Goal: Information Seeking & Learning: Learn about a topic

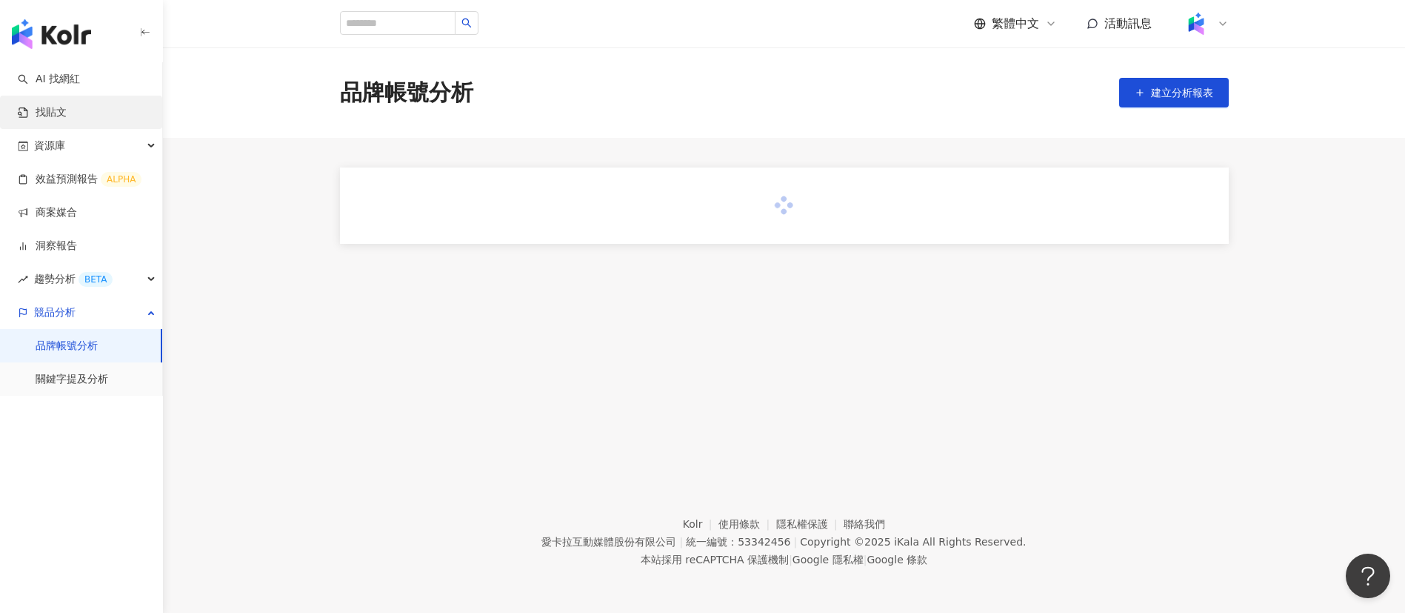
drag, startPoint x: 71, startPoint y: 81, endPoint x: 133, endPoint y: 107, distance: 67.4
click at [71, 81] on link "AI 找網紅" at bounding box center [49, 79] width 62 height 15
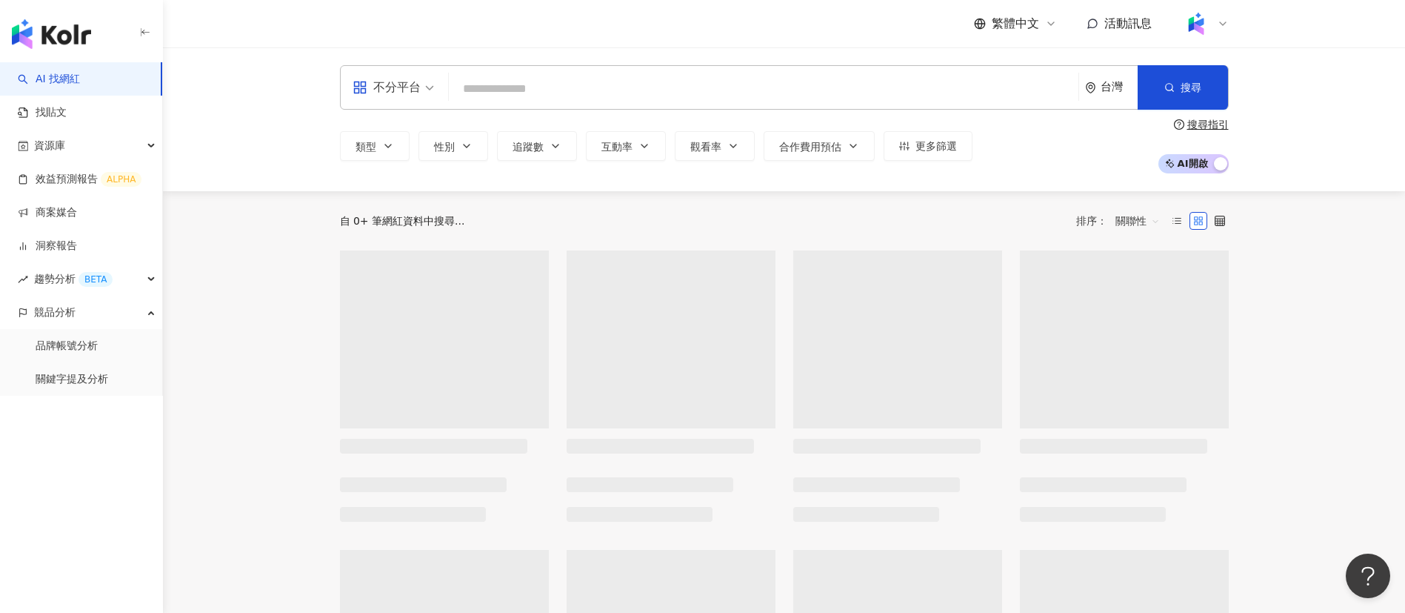
click at [578, 90] on input "search" at bounding box center [764, 89] width 618 height 28
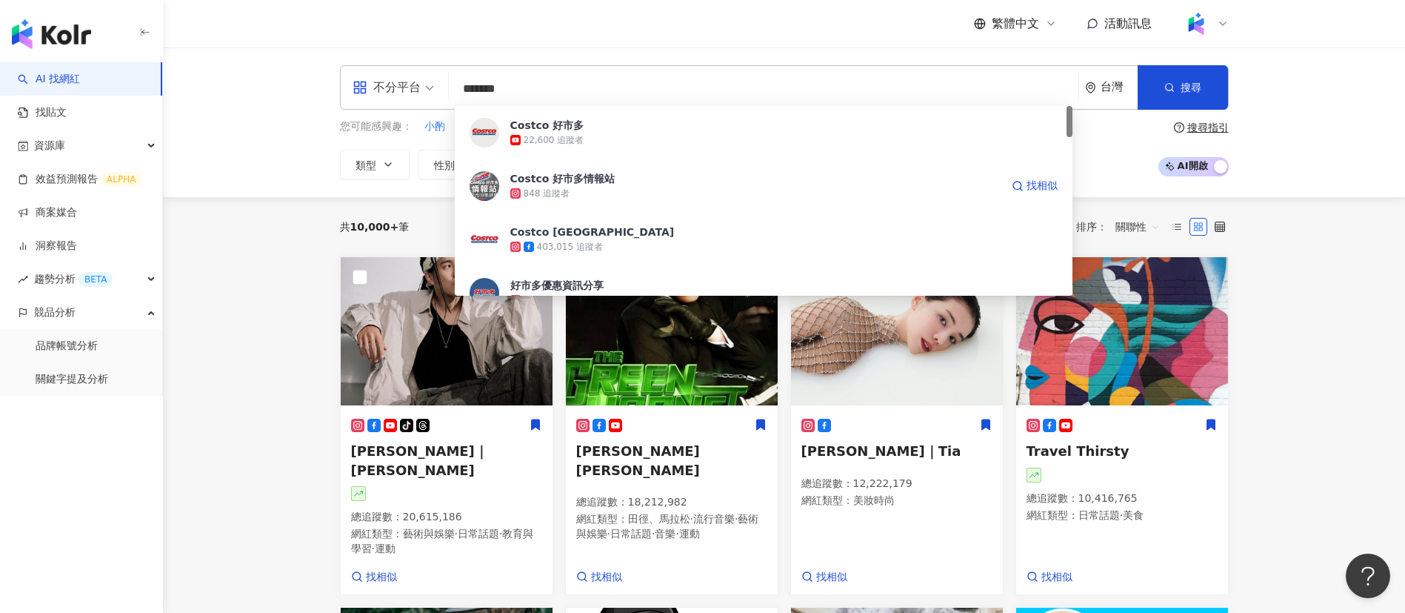
type input "*****"
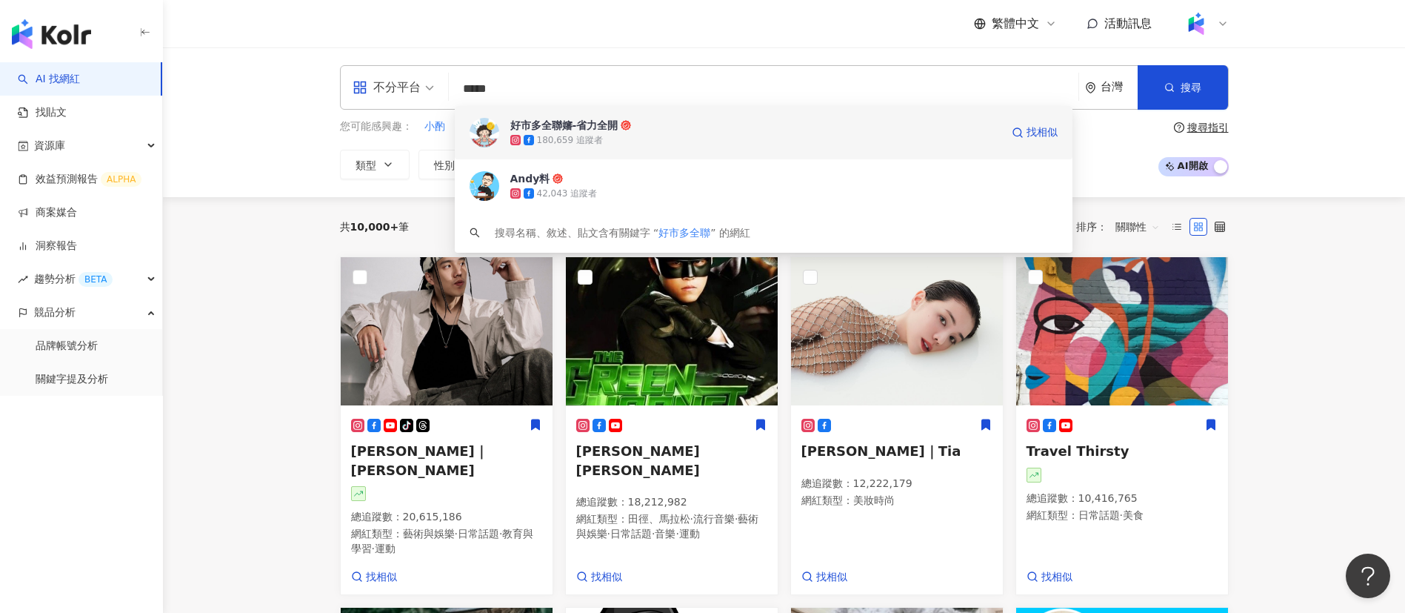
click at [622, 141] on div "180,659 追蹤者" at bounding box center [755, 140] width 490 height 15
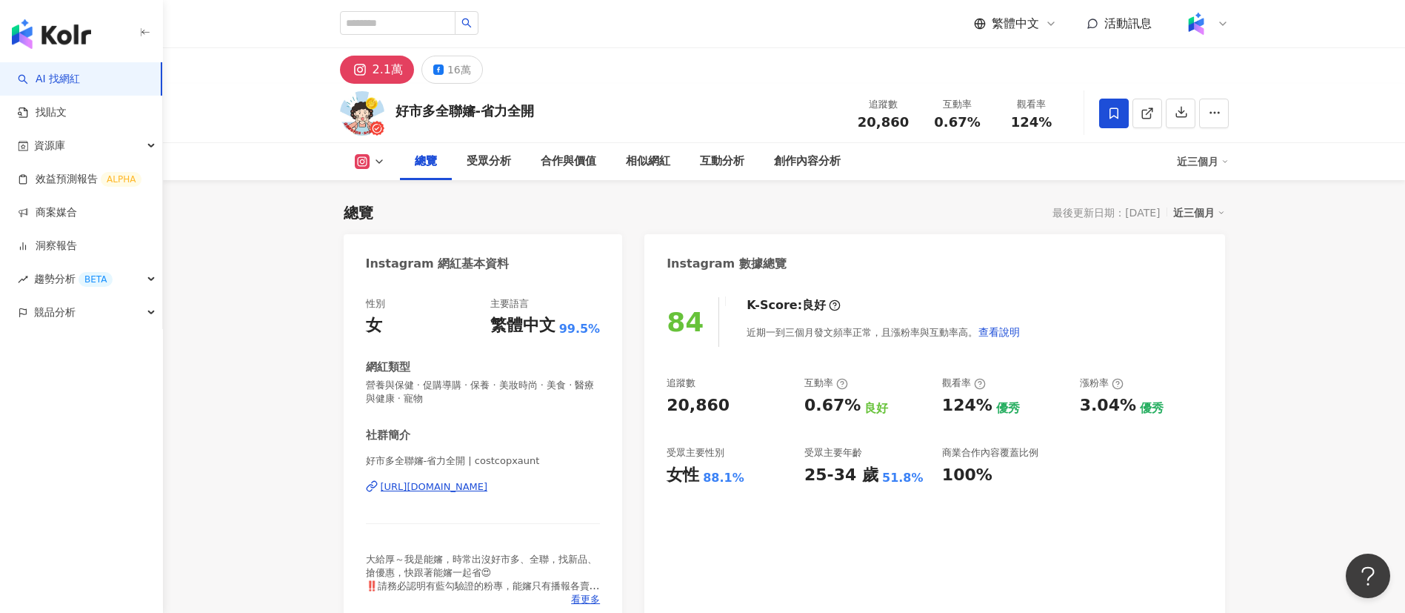
click at [430, 67] on button "16萬" at bounding box center [452, 70] width 61 height 28
click at [441, 68] on icon at bounding box center [438, 69] width 10 height 10
click at [655, 62] on div "2.1萬 16萬" at bounding box center [784, 66] width 948 height 36
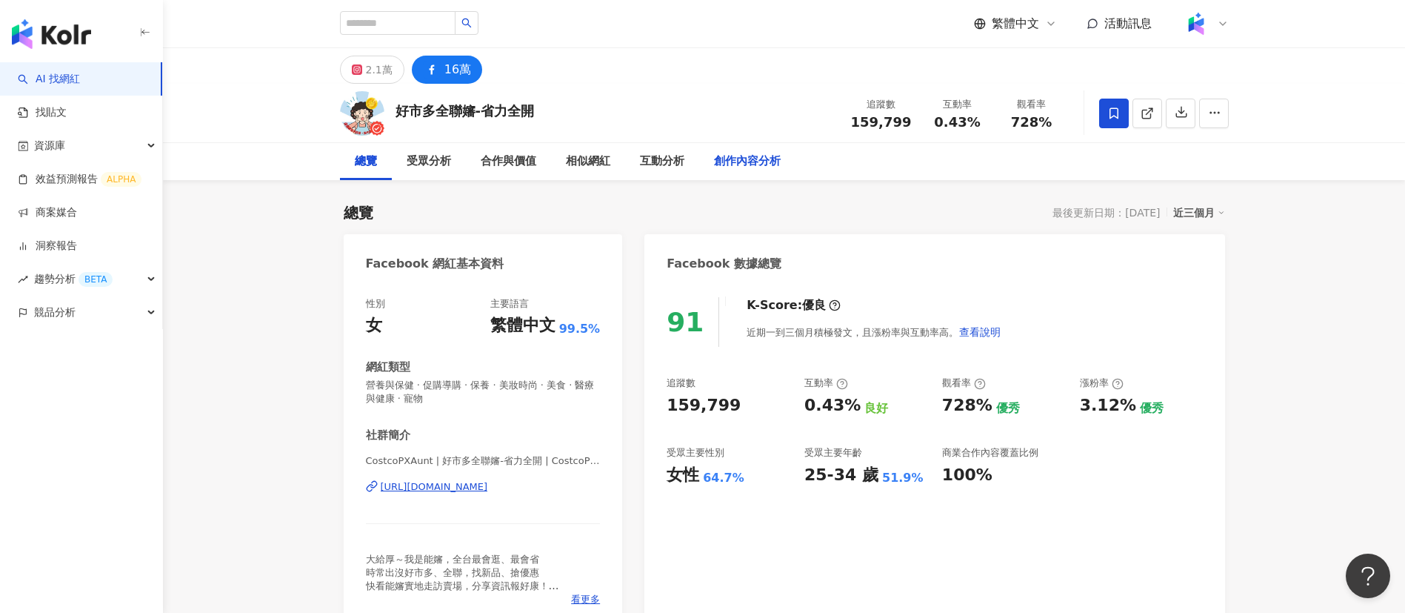
click at [781, 161] on div "創作內容分析" at bounding box center [747, 161] width 96 height 37
click at [744, 159] on div "創作內容分析" at bounding box center [747, 162] width 67 height 18
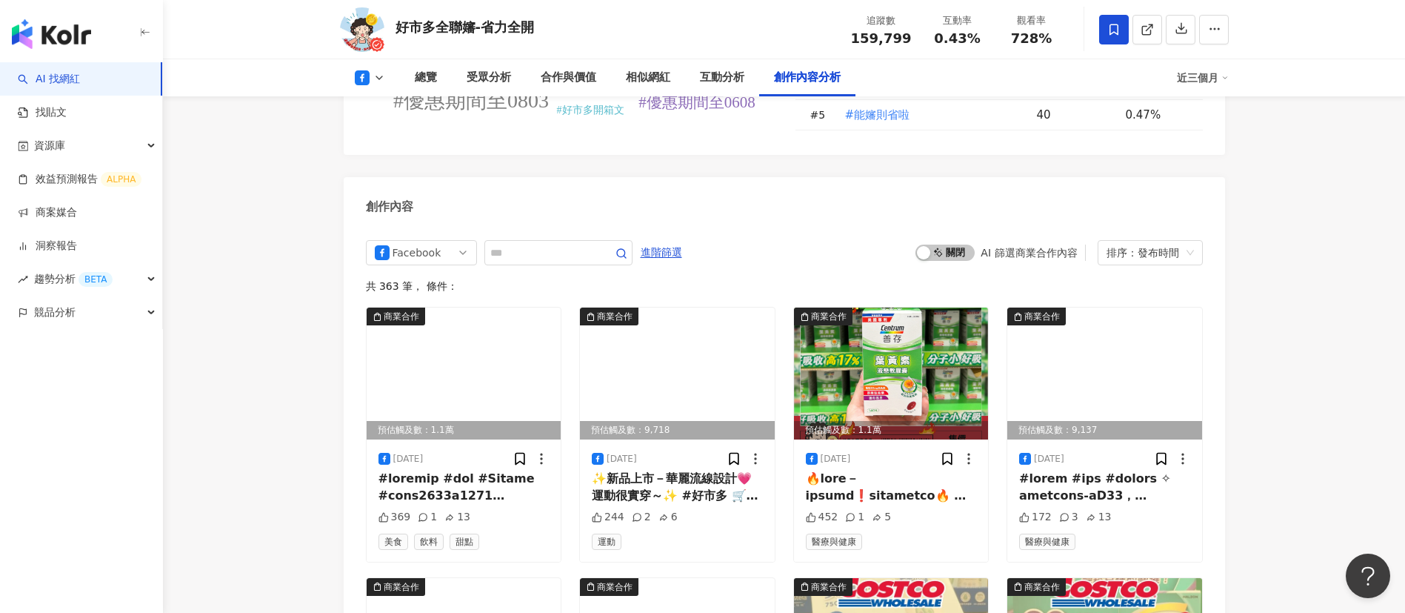
scroll to position [3806, 0]
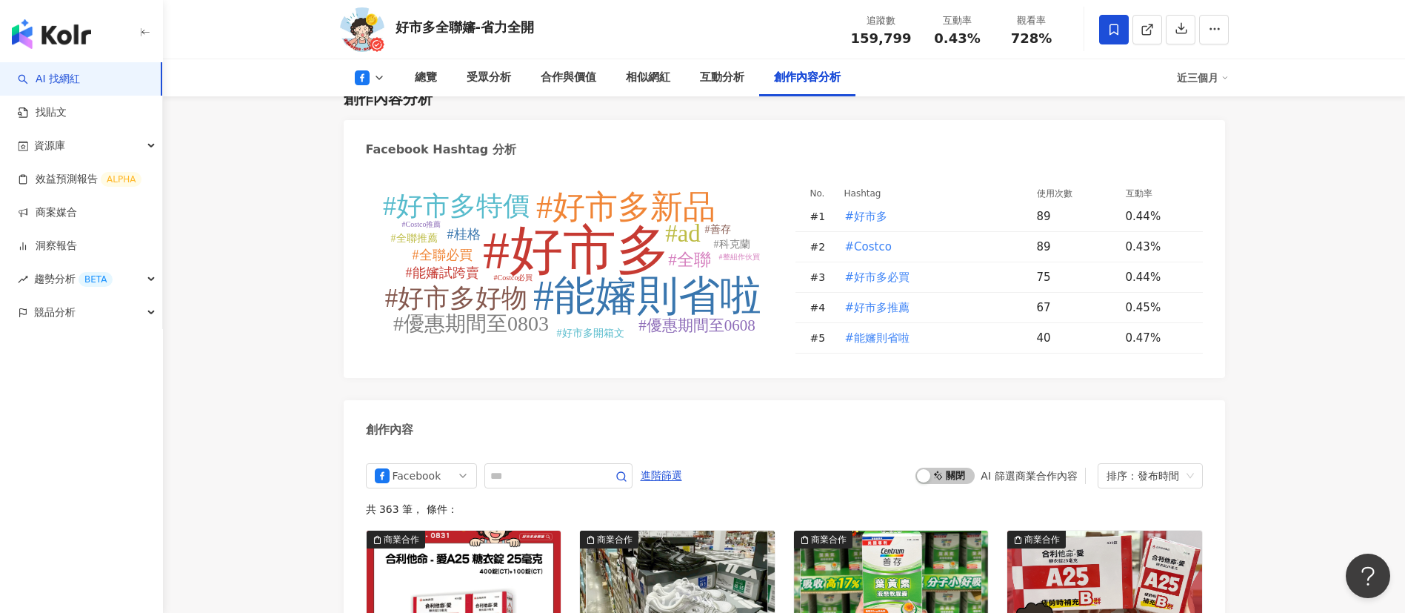
click at [673, 26] on div "好市多全聯嬸-省力全開 追蹤數 159,799 互動率 0.43% 觀看率 728%" at bounding box center [784, 29] width 948 height 59
click at [889, 330] on span "#能嬸則省啦" at bounding box center [877, 338] width 65 height 16
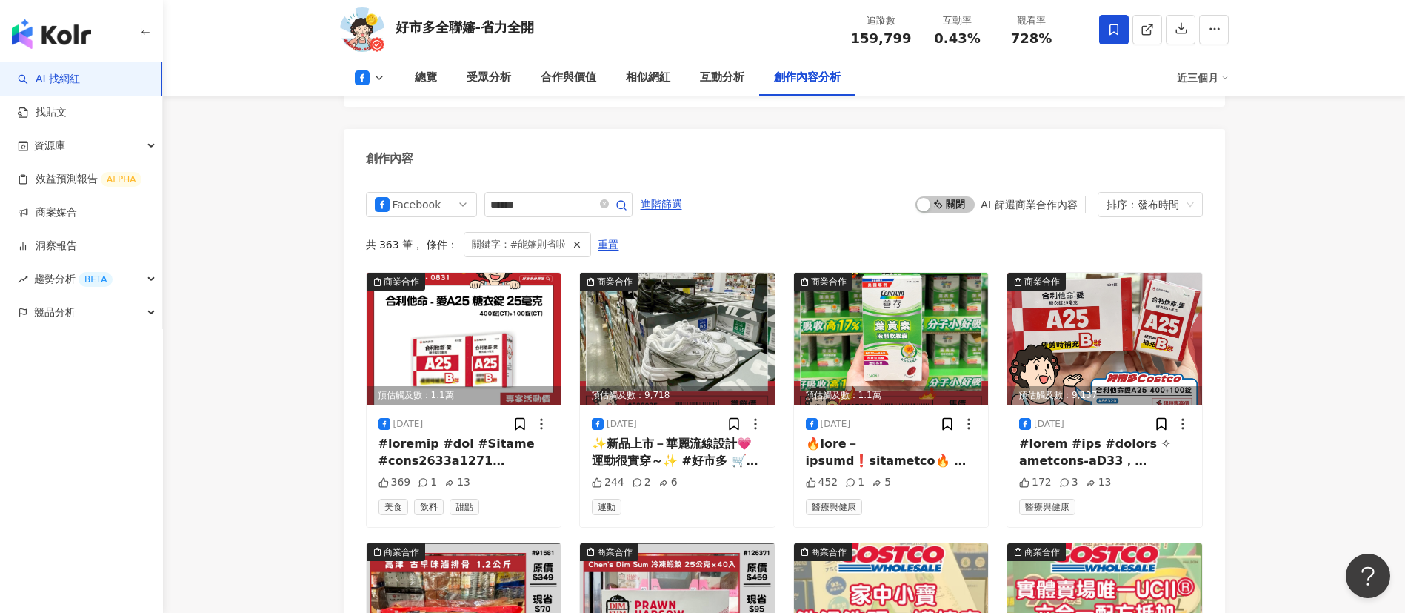
scroll to position [4138, 0]
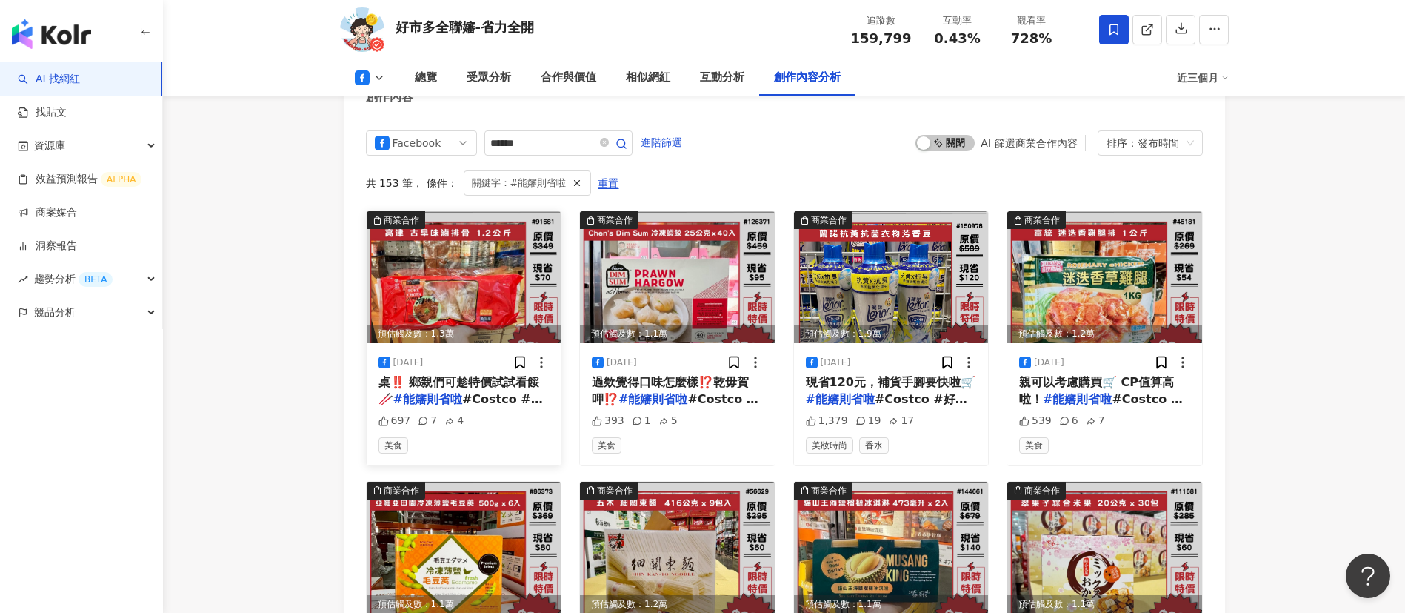
click at [459, 375] on span "桌‼️ 鄉親們可趁特價試試看餒🥢 ​" at bounding box center [460, 390] width 162 height 30
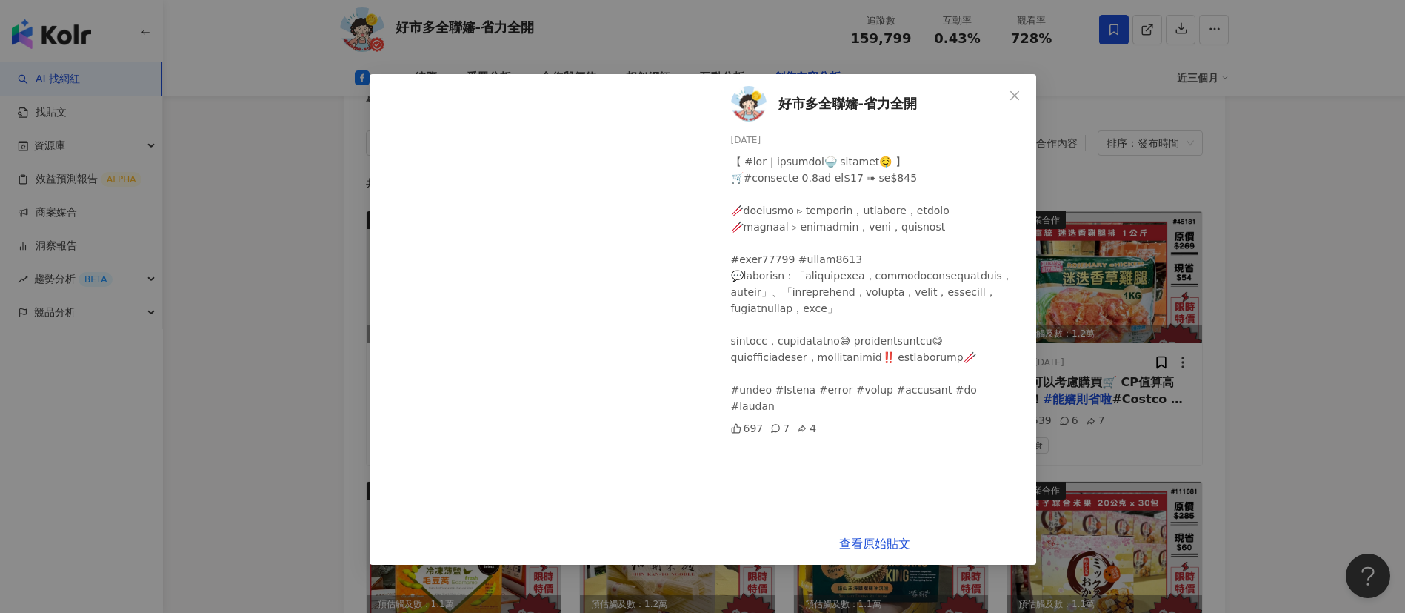
click at [1129, 432] on div "好市多全聯嬸-省力全開 [DATE] 697 7 4 查看原始貼文" at bounding box center [702, 306] width 1405 height 613
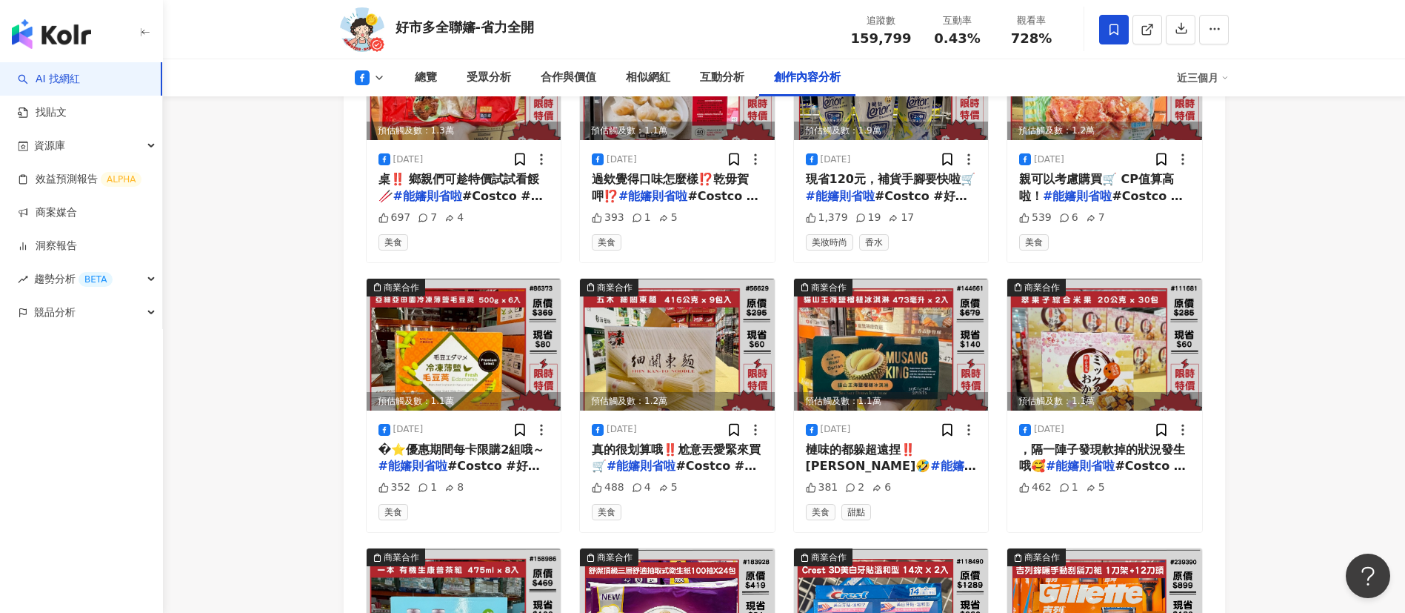
scroll to position [4343, 0]
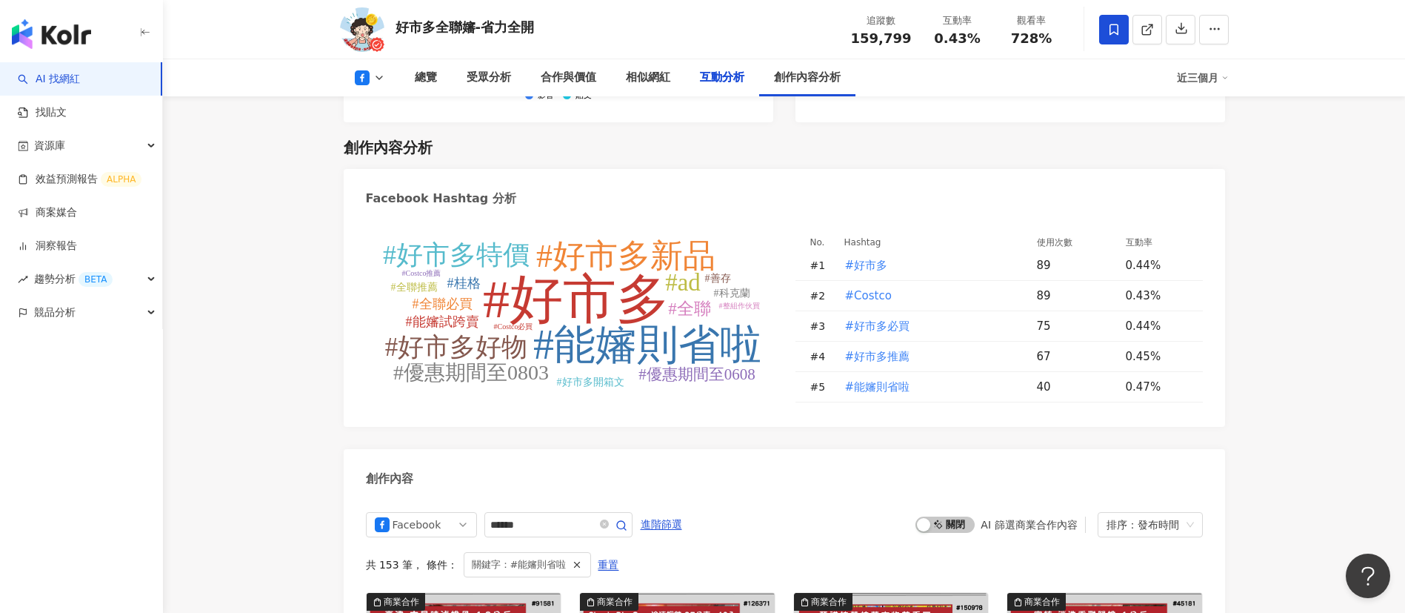
scroll to position [3695, 0]
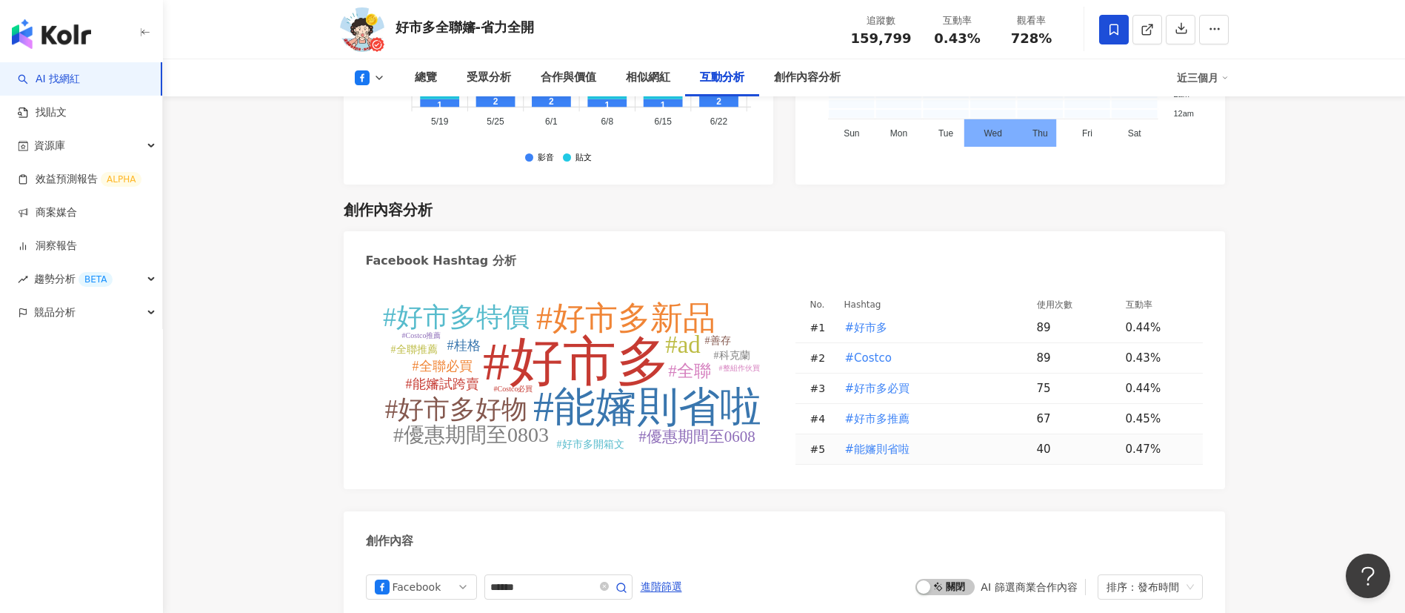
drag, startPoint x: 922, startPoint y: 412, endPoint x: 842, endPoint y: 417, distance: 80.2
click at [842, 434] on td "#能嬸則省啦" at bounding box center [929, 449] width 193 height 30
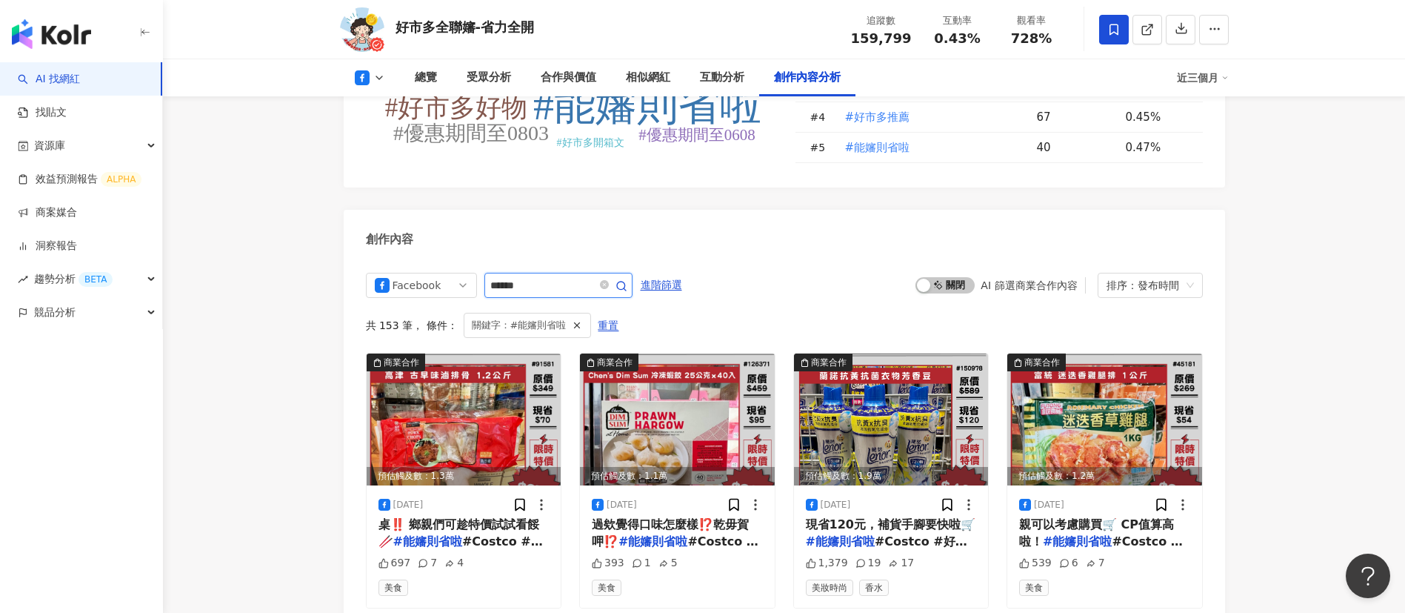
drag, startPoint x: 556, startPoint y: 251, endPoint x: 450, endPoint y: 239, distance: 107.4
paste input "**"
type input "********"
click at [628, 280] on icon "button" at bounding box center [622, 286] width 12 height 12
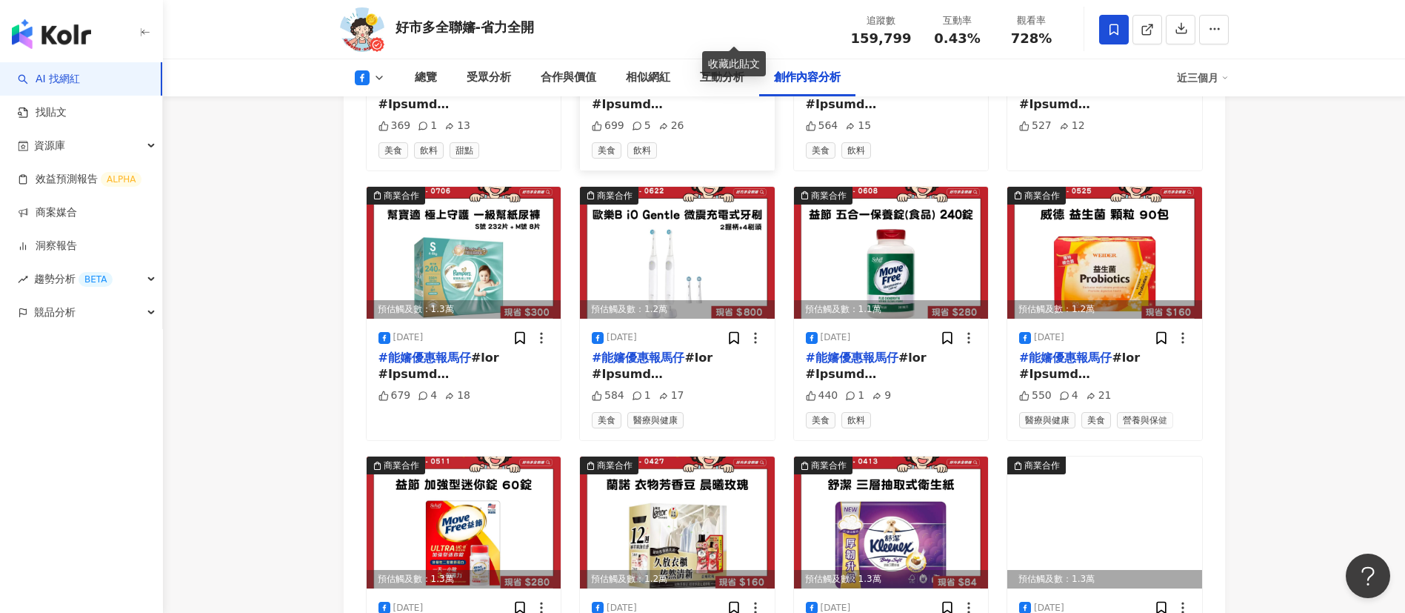
scroll to position [4733, 0]
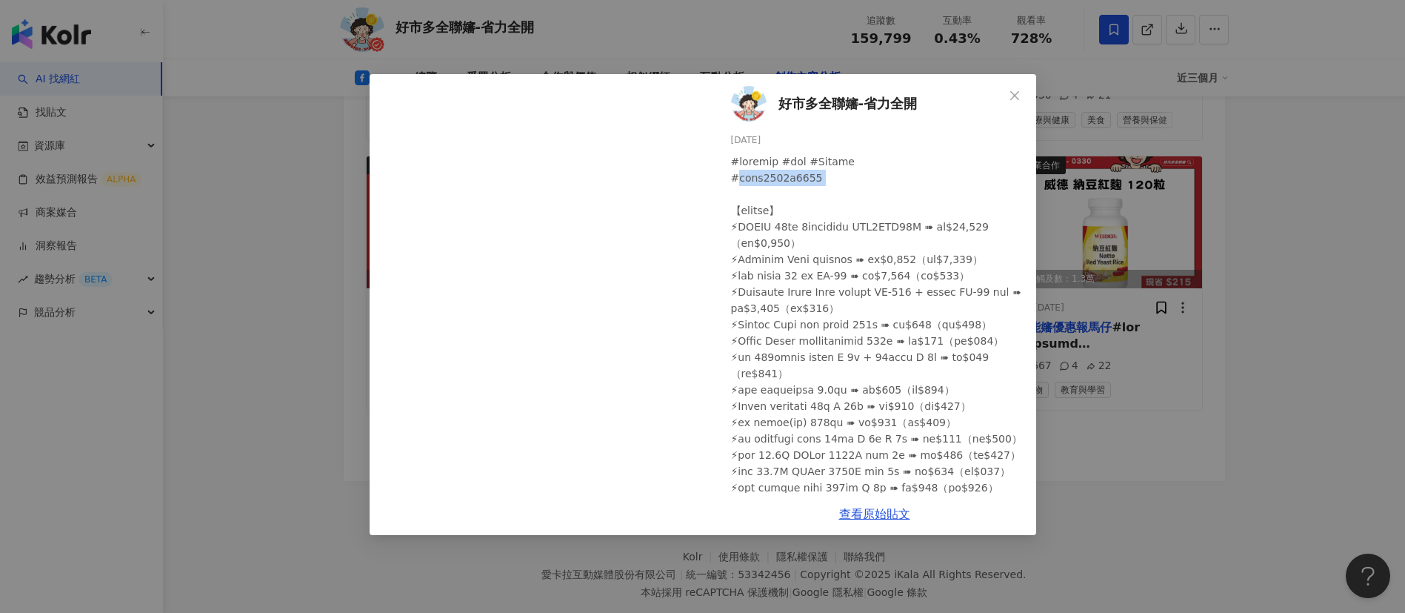
drag, startPoint x: 859, startPoint y: 182, endPoint x: 727, endPoint y: 182, distance: 132.6
click at [727, 182] on div "好市多全聯嬸-省力全開 [DATE] 604 1 22" at bounding box center [874, 283] width 323 height 419
copy div "#優惠期間0331至0413"
click at [927, 347] on div at bounding box center [877, 479] width 293 height 652
click at [864, 508] on link "查看原始貼文" at bounding box center [874, 514] width 71 height 14
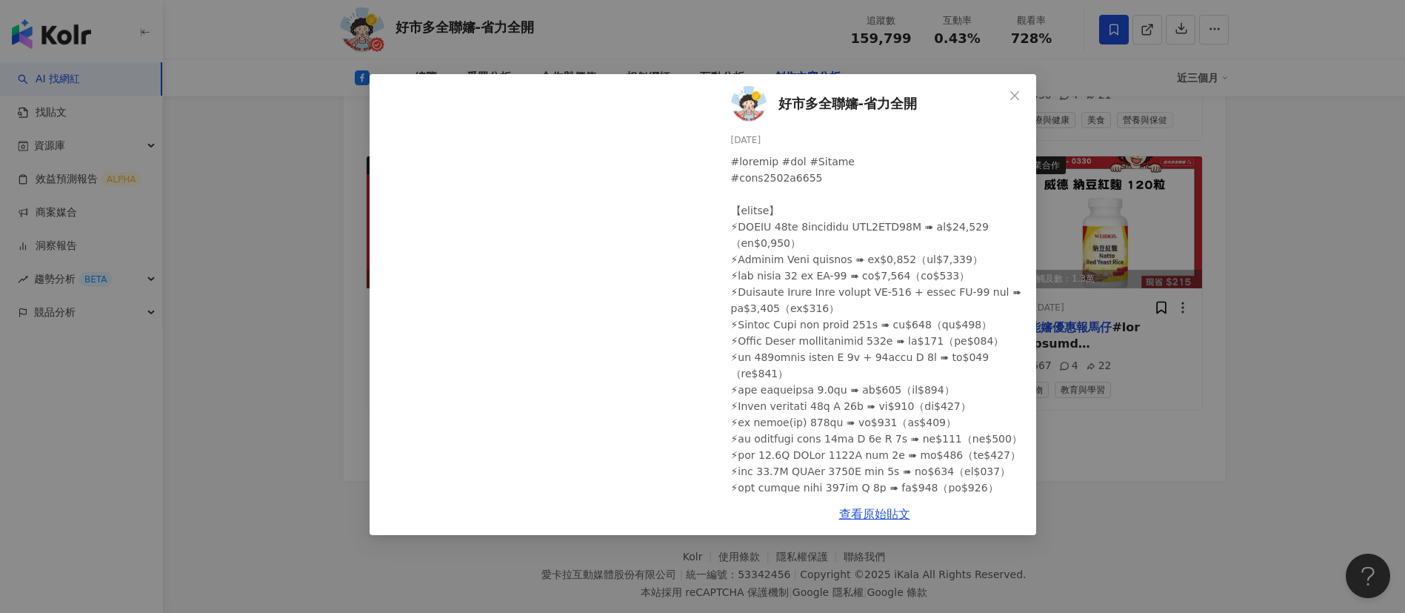
click at [1135, 413] on div "好市多全聯嬸-省力全開 [DATE] 604 1 22 查看原始貼文" at bounding box center [702, 306] width 1405 height 613
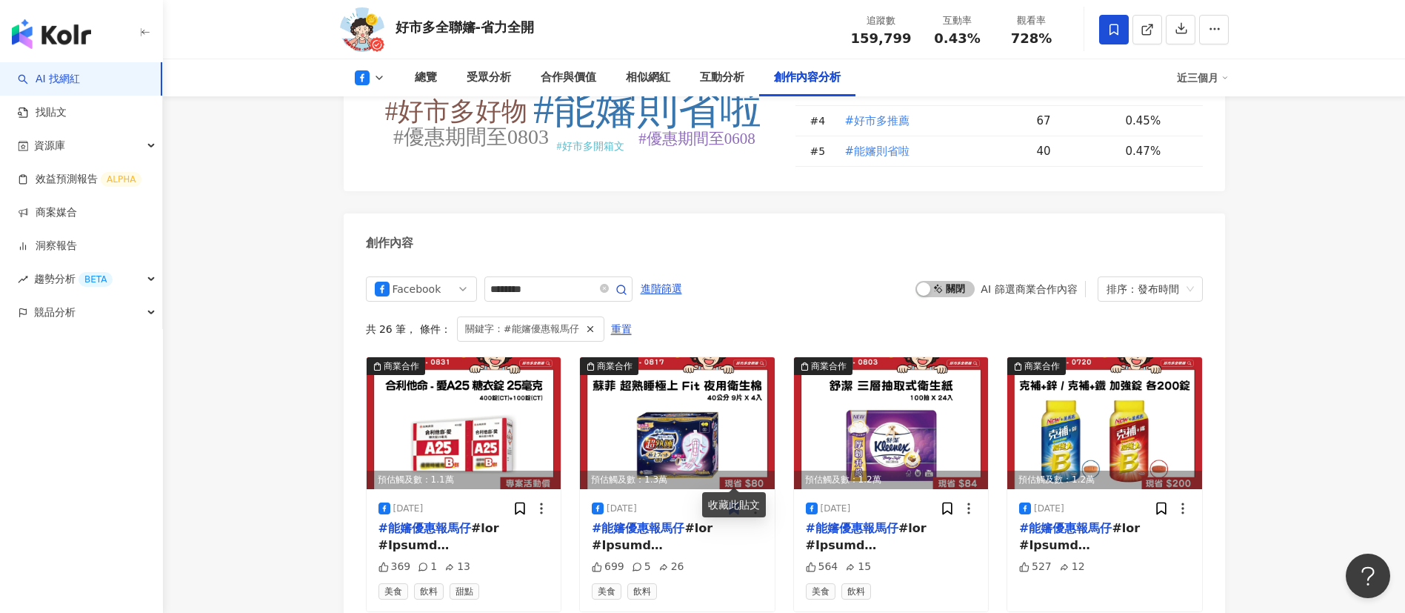
scroll to position [3997, 0]
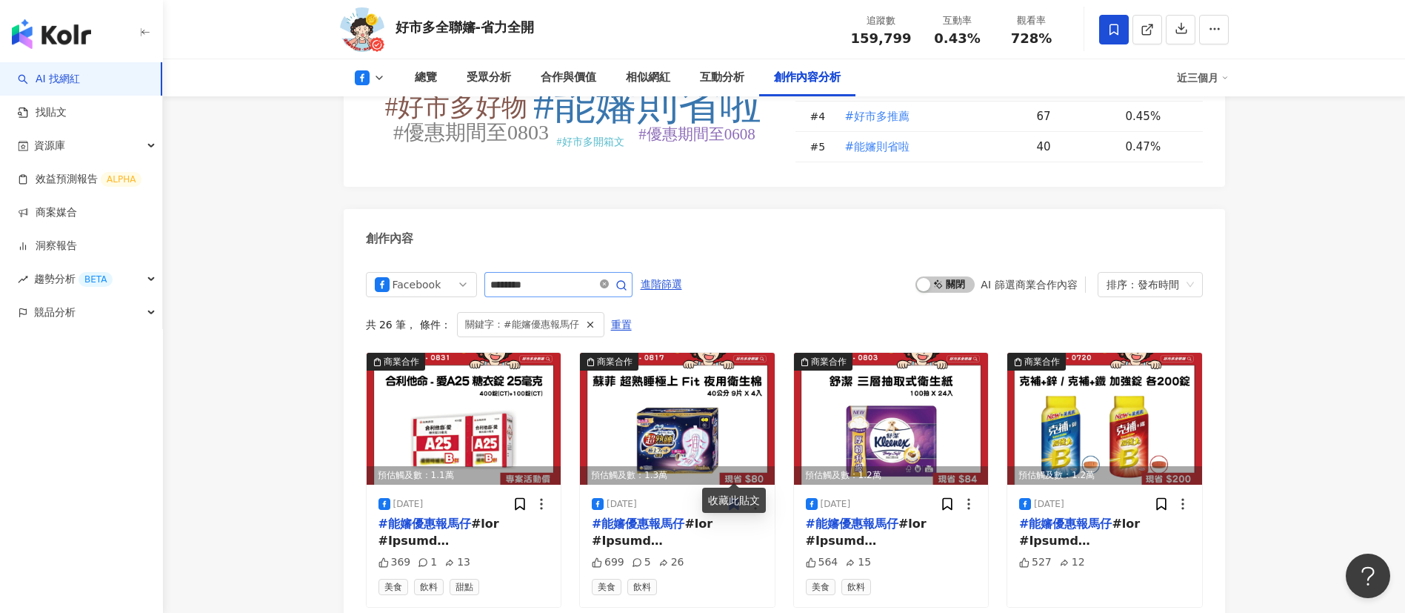
click at [609, 279] on icon "close-circle" at bounding box center [604, 283] width 9 height 9
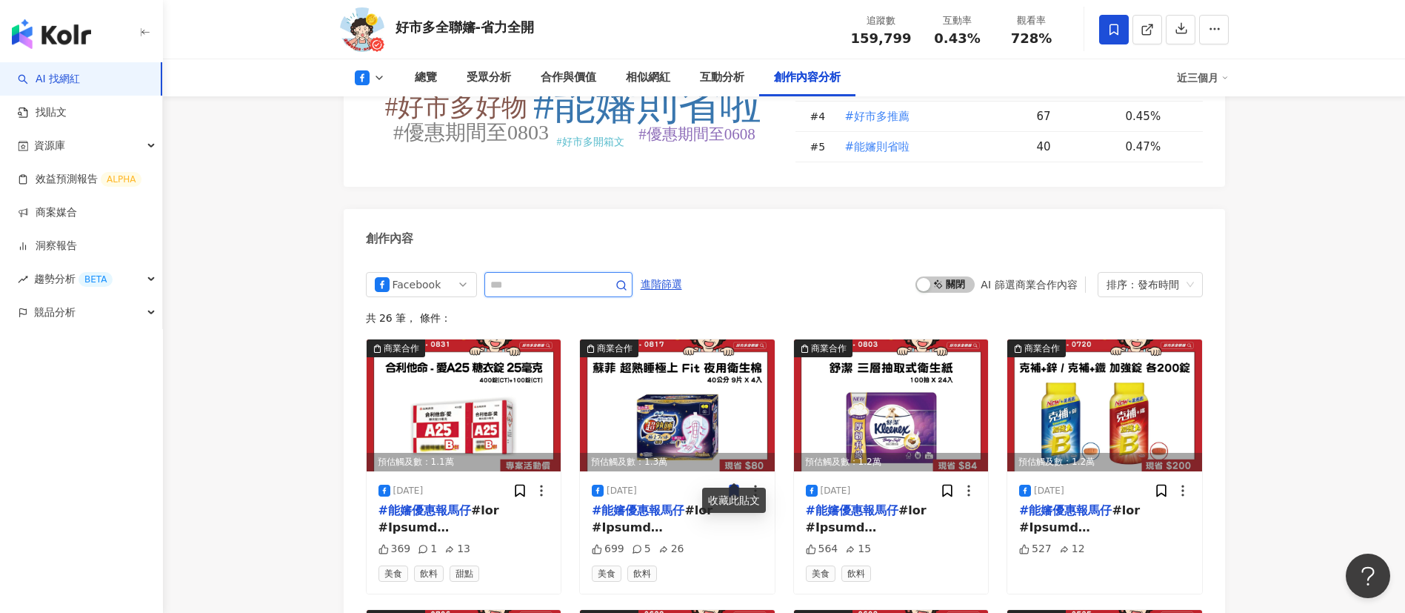
scroll to position [4077, 0]
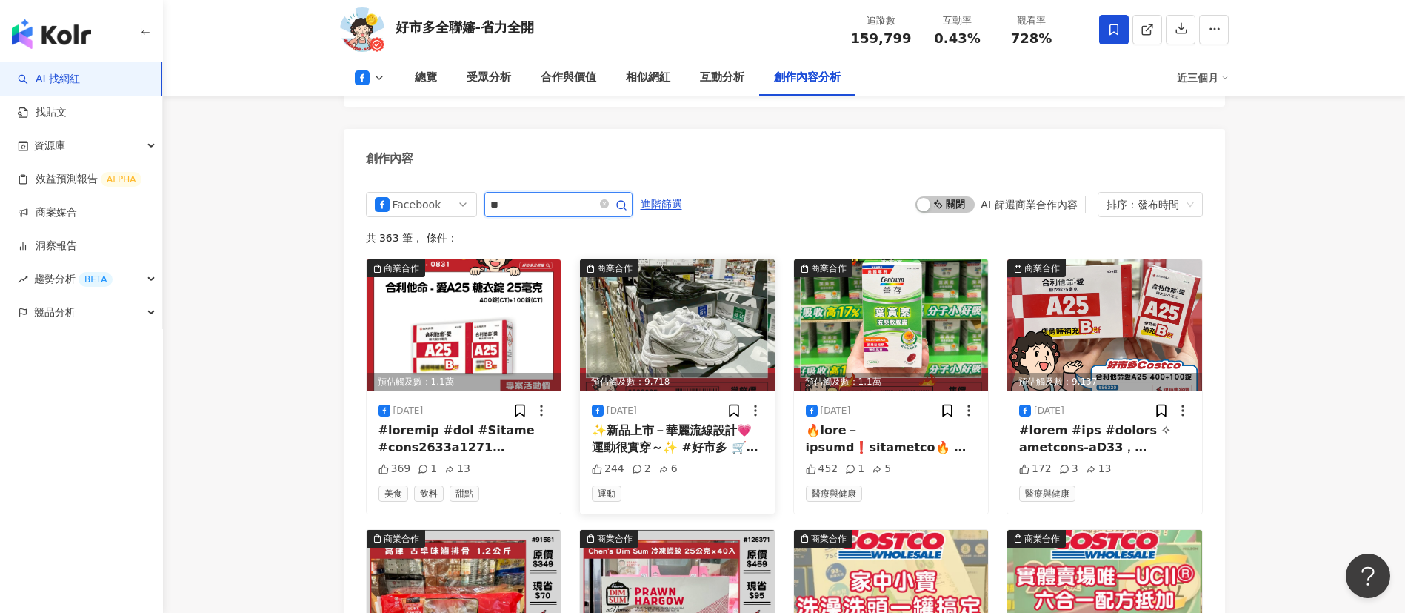
type input "**"
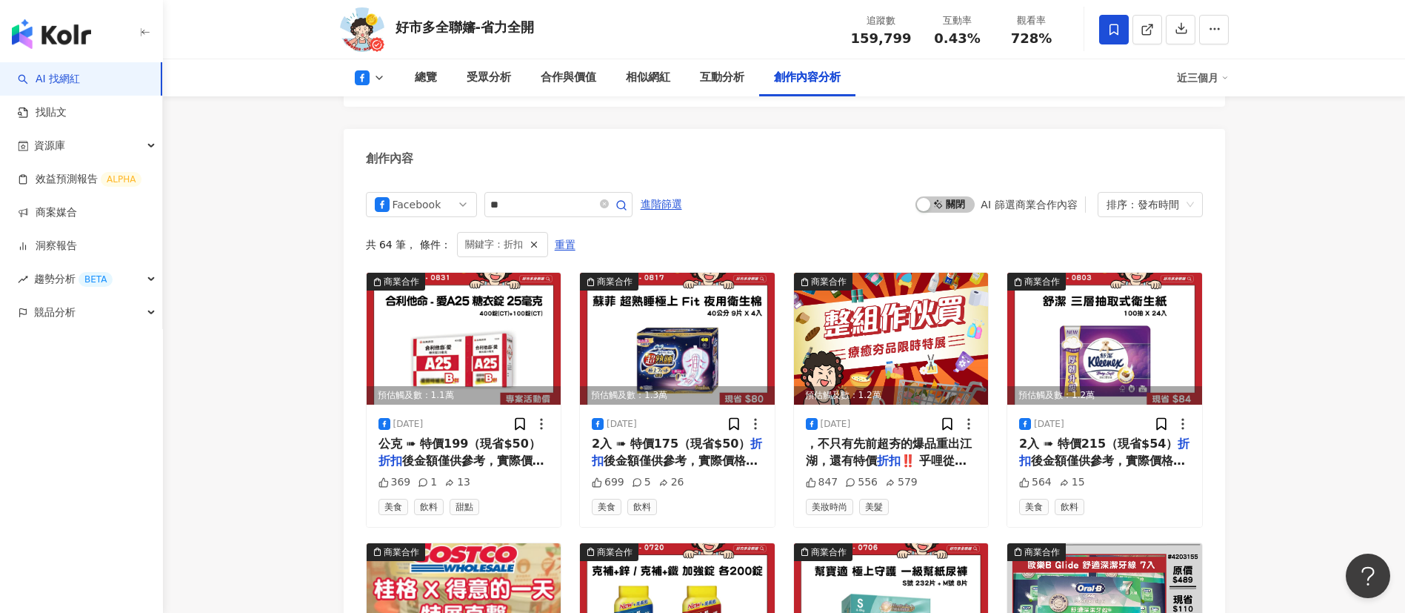
click at [802, 192] on div "Facebook ** 進階篩選 啟動 關閉 AI 篩選商業合作內容 排序：發布時間" at bounding box center [784, 204] width 837 height 25
click at [871, 436] on span "，不只有先前超夯的爆品重出江湖，還有特價" at bounding box center [889, 451] width 166 height 30
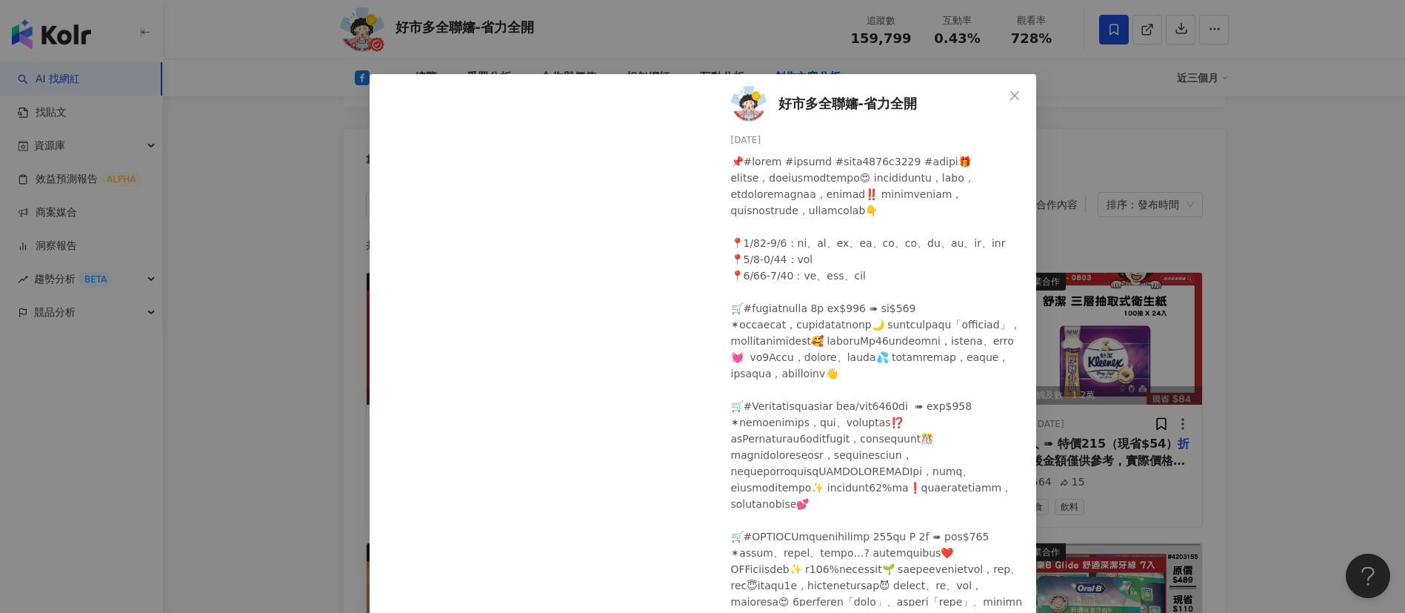
click at [793, 154] on div at bounding box center [877, 414] width 293 height 522
drag, startPoint x: 778, startPoint y: 243, endPoint x: 905, endPoint y: 305, distance: 141.1
click at [905, 305] on div at bounding box center [877, 414] width 293 height 522
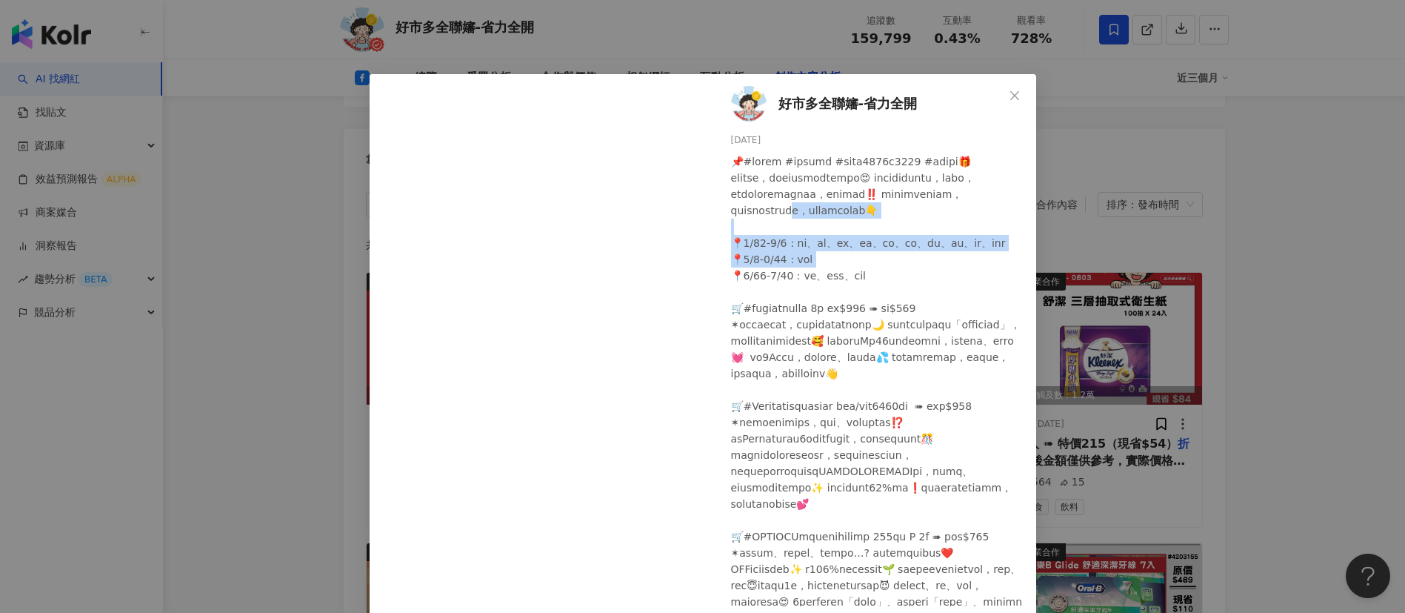
click at [905, 305] on div at bounding box center [877, 414] width 293 height 522
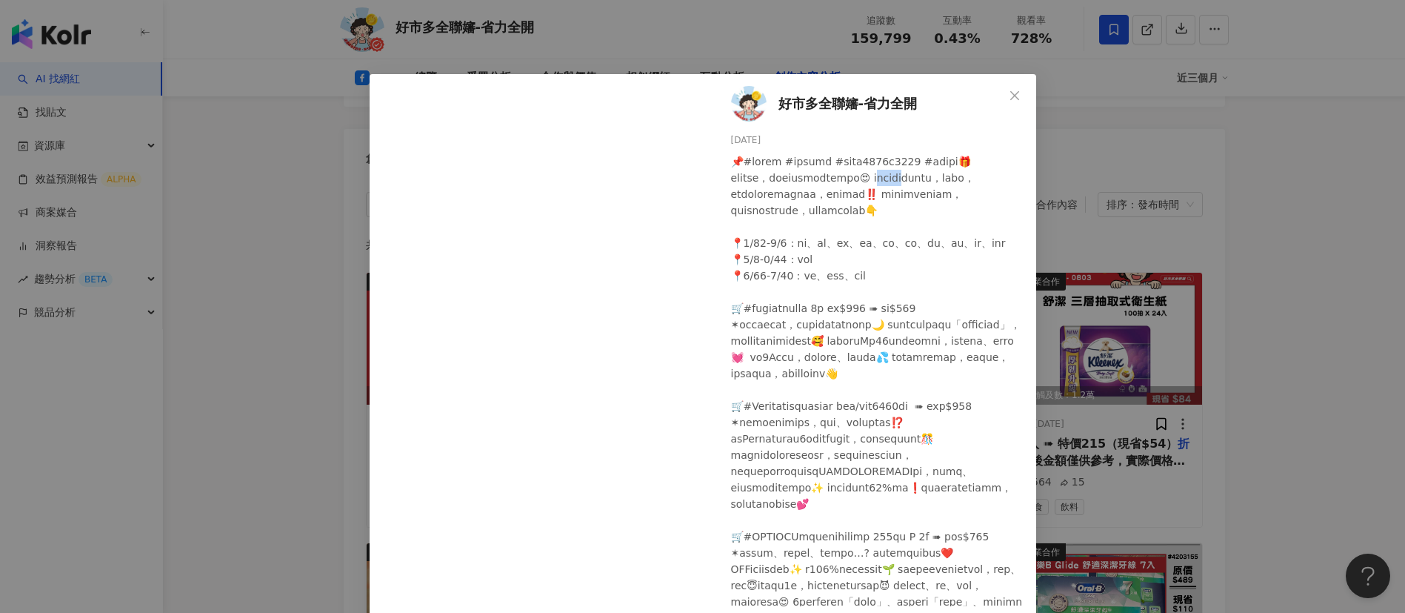
drag, startPoint x: 956, startPoint y: 189, endPoint x: 730, endPoint y: 216, distance: 228.4
click at [731, 216] on div at bounding box center [877, 414] width 293 height 522
copy div "市多有新特"
click at [902, 396] on div at bounding box center [877, 414] width 293 height 522
click at [931, 216] on div at bounding box center [877, 414] width 293 height 522
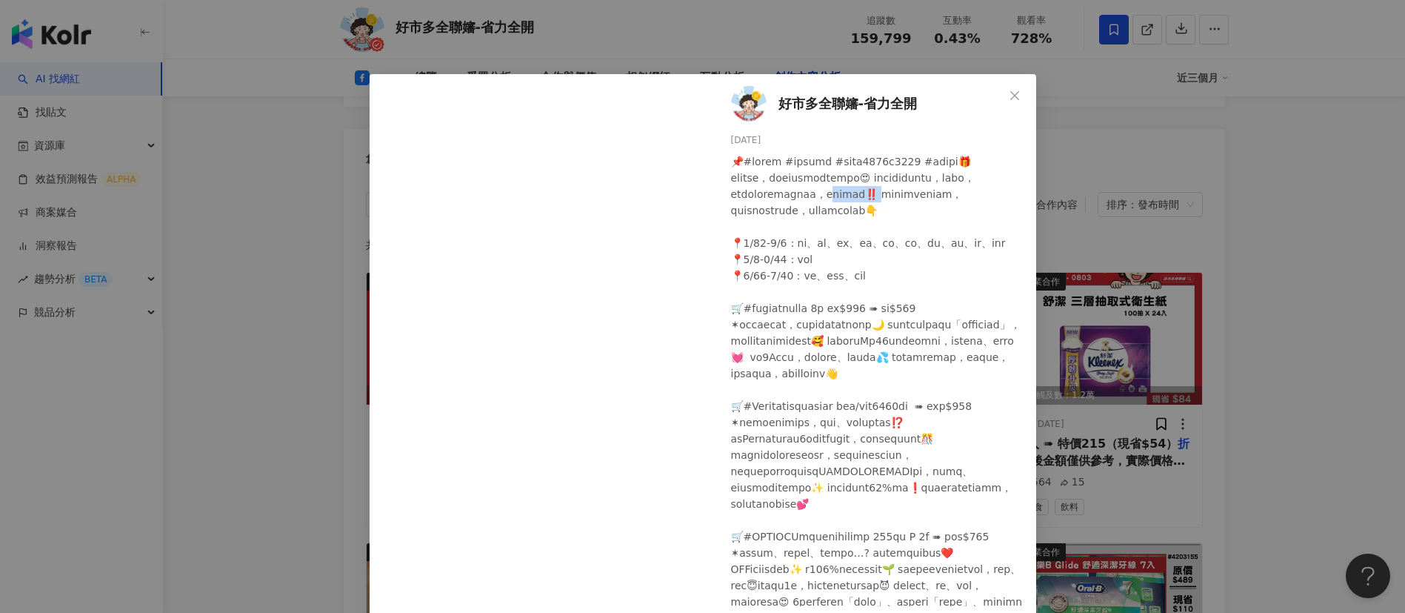
drag, startPoint x: 819, startPoint y: 227, endPoint x: 742, endPoint y: 226, distance: 77.1
click at [742, 226] on div at bounding box center [877, 414] width 293 height 522
copy div "價折扣‼️ 乎哩"
click at [828, 239] on div at bounding box center [877, 414] width 293 height 522
drag, startPoint x: 821, startPoint y: 228, endPoint x: 802, endPoint y: 228, distance: 18.5
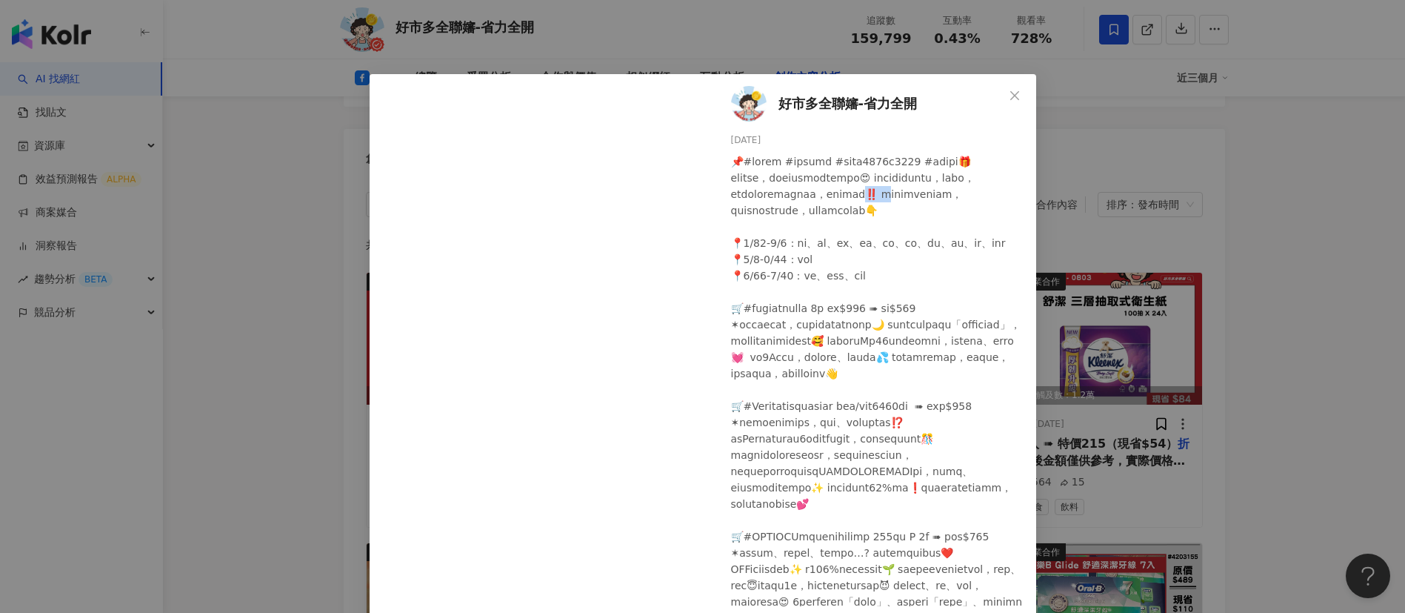
click at [802, 228] on div at bounding box center [877, 414] width 293 height 522
copy div "乎哩從"
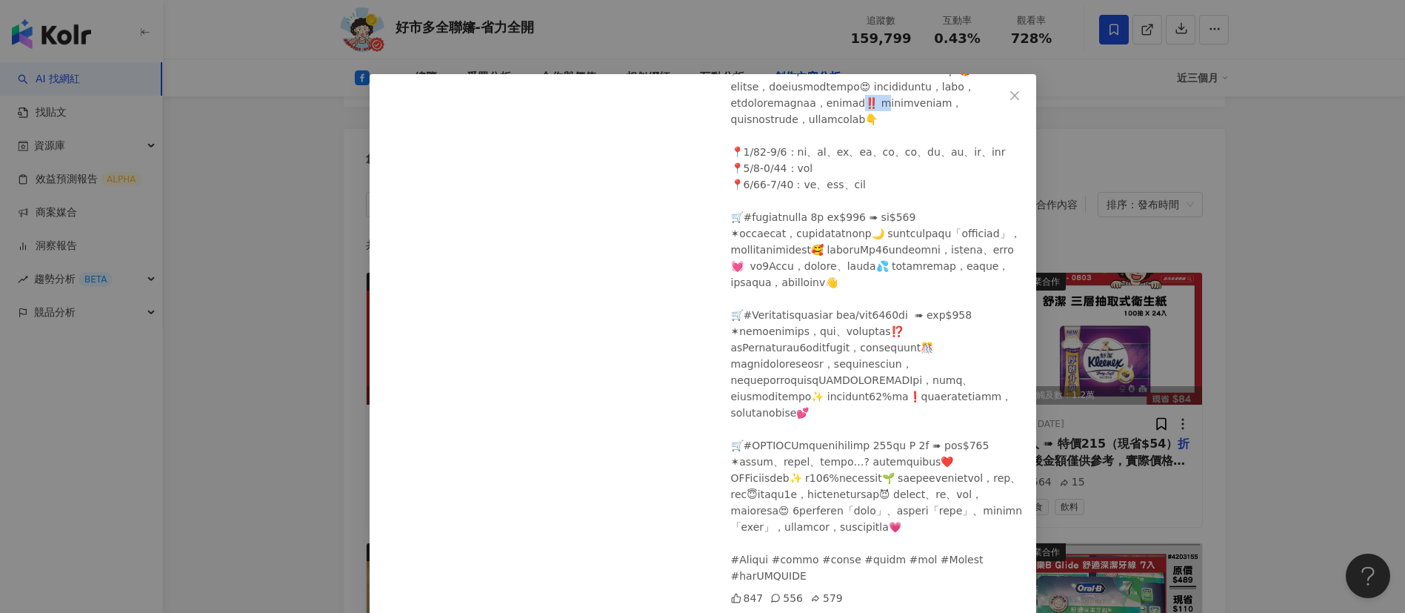
scroll to position [151, 0]
click at [1282, 353] on div "好市多全聯嬸-省力全開 [DATE] 847 556 579 查看原始貼文" at bounding box center [702, 306] width 1405 height 613
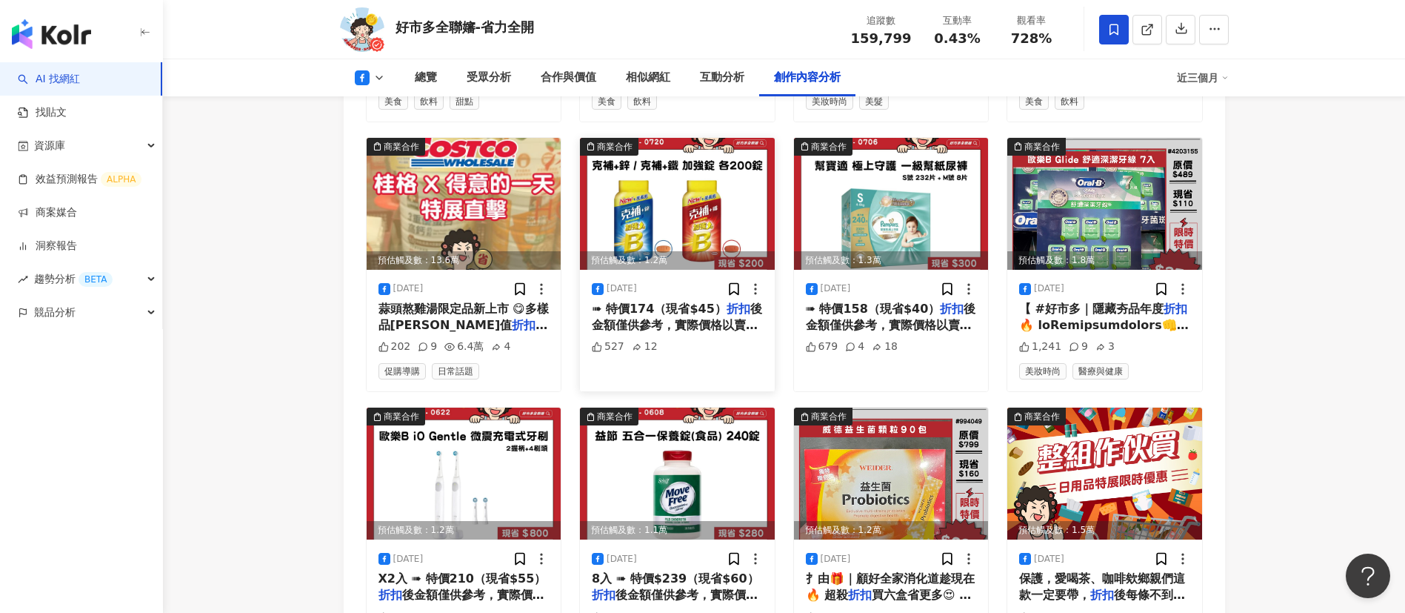
scroll to position [4484, 0]
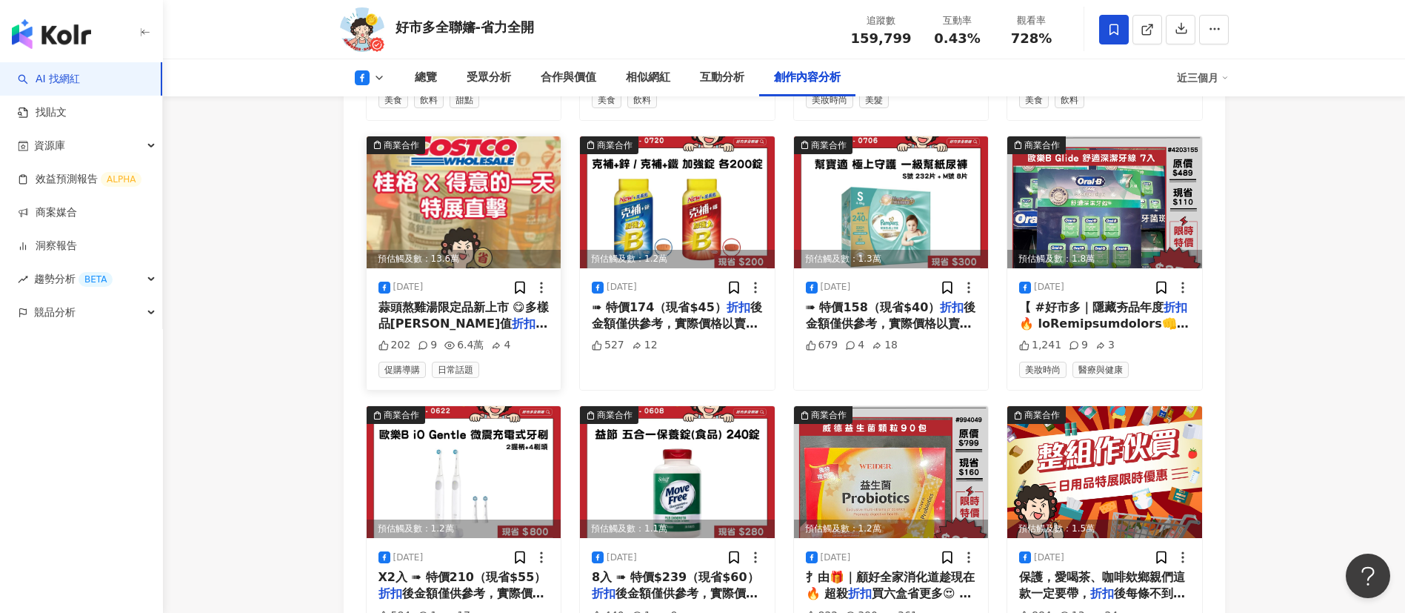
click at [472, 300] on span "蒜頭熬雞湯限定品新上市 😋多樣品[PERSON_NAME]值" at bounding box center [464, 315] width 170 height 30
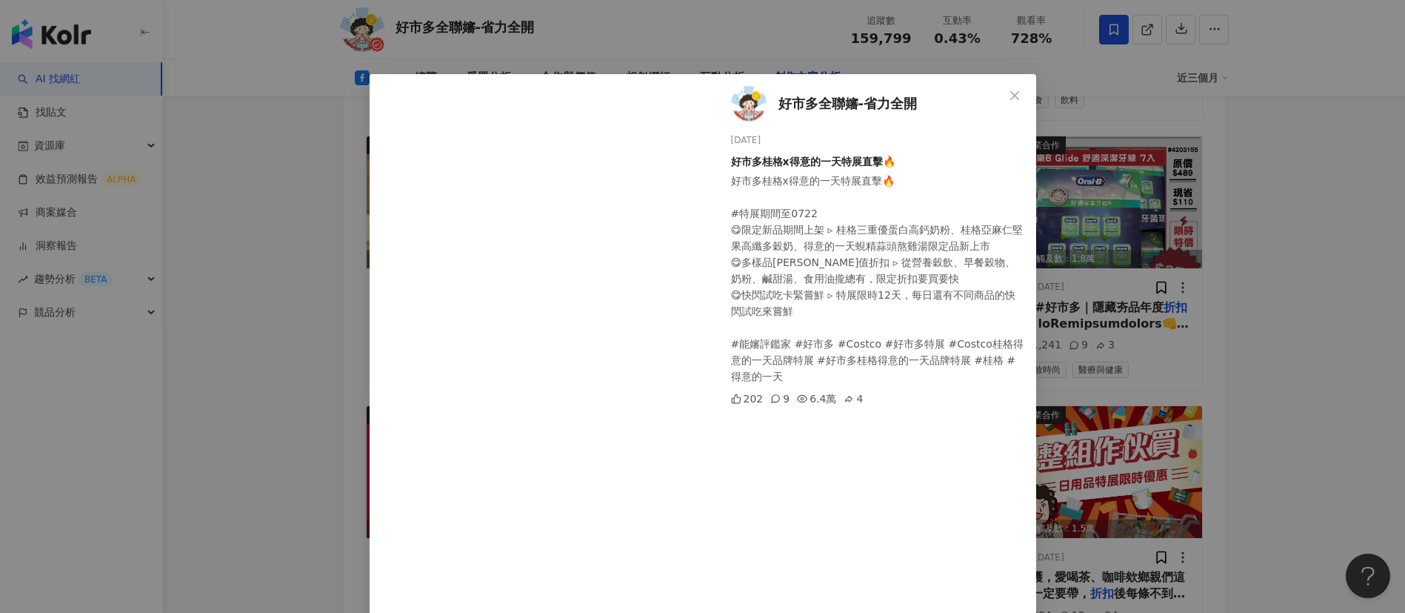
click at [738, 229] on div "好市多桂格x得意的一天特展直擊🔥 ​ #特展期間至0722 😋限定新品期間上架 ▹ 桂格三重優蛋白高鈣奶粉、桂格亞麻仁堅果高纖多穀奶、得意的一天蜆精蒜頭熬雞湯…" at bounding box center [877, 279] width 293 height 212
click at [913, 202] on div "好市多桂格x得意的一天特展直擊🔥 ​ #特展期間至0722 😋限定新品期間上架 ▹ 桂格三重優蛋白高鈣奶粉、桂格亞麻仁堅果高纖多穀奶、得意的一天蜆精蒜頭熬雞湯…" at bounding box center [877, 279] width 293 height 212
click at [908, 269] on div "好市多桂格x得意的一天特展直擊🔥 ​ #特展期間至0722 😋限定新品期間上架 ▹ 桂格三重優蛋白高鈣奶粉、桂格亞麻仁堅果高纖多穀奶、得意的一天蜆精蒜頭熬雞湯…" at bounding box center [877, 279] width 293 height 212
drag, startPoint x: 819, startPoint y: 314, endPoint x: 836, endPoint y: 336, distance: 27.4
click at [836, 336] on div "好市多桂格x得意的一天特展直擊🔥 ​ #特展期間至0722 😋限定新品期間上架 ▹ 桂格三重優蛋白高鈣奶粉、桂格亞麻仁堅果高纖多穀奶、得意的一天蜆精蒜頭熬雞湯…" at bounding box center [877, 279] width 293 height 212
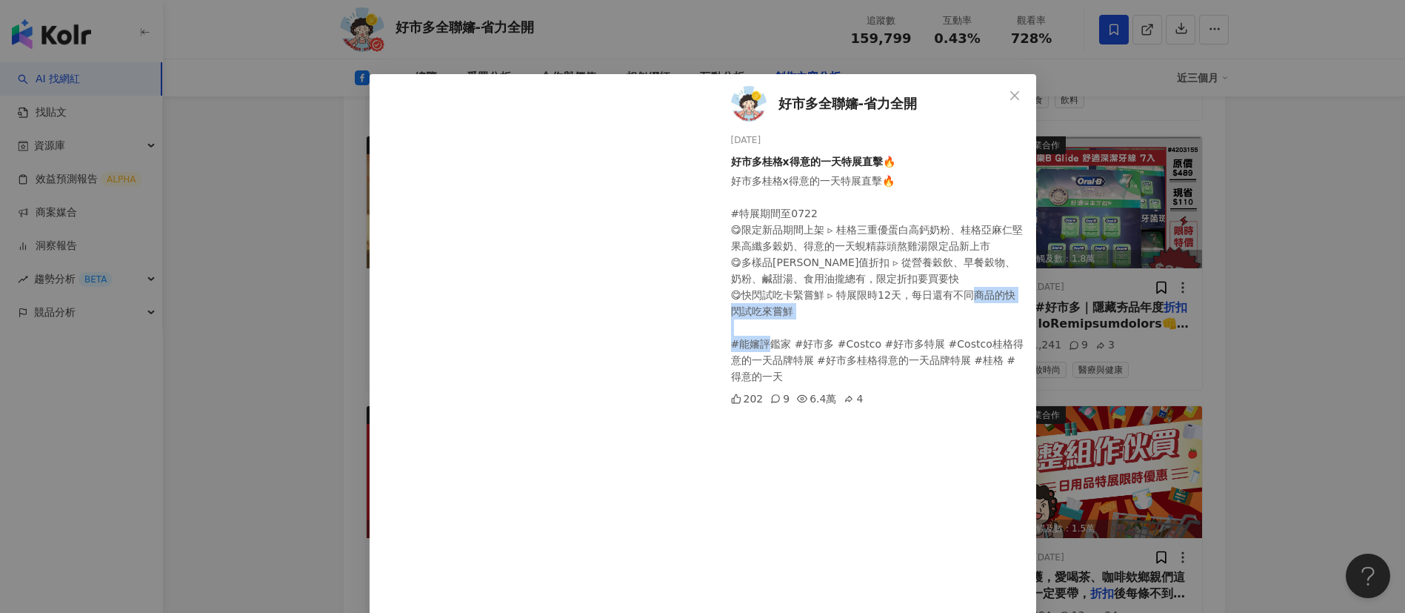
click at [836, 336] on div "好市多桂格x得意的一天特展直擊🔥 ​ #特展期間至0722 😋限定新品期間上架 ▹ 桂格三重優蛋白高鈣奶粉、桂格亞麻仁堅果高纖多穀奶、得意的一天蜆精蒜頭熬雞湯…" at bounding box center [877, 279] width 293 height 212
drag, startPoint x: 832, startPoint y: 299, endPoint x: 898, endPoint y: 299, distance: 65.9
click at [898, 299] on div "好市多桂格x得意的一天特展直擊🔥 ​ #特展期間至0722 😋限定新品期間上架 ▹ 桂格三重優蛋白高鈣奶粉、桂格亞麻仁堅果高纖多穀奶、得意的一天蜆精蒜頭熬雞湯…" at bounding box center [877, 279] width 293 height 212
click at [899, 302] on div "好市多桂格x得意的一天特展直擊🔥 ​ #特展期間至0722 😋限定新品期間上架 ▹ 桂格三重優蛋白高鈣奶粉、桂格亞麻仁堅果高纖多穀奶、得意的一天蜆精蒜頭熬雞湯…" at bounding box center [877, 279] width 293 height 212
click at [878, 322] on div "好市多桂格x得意的一天特展直擊🔥 ​ #特展期間至0722 😋限定新品期間上架 ▹ 桂格三重優蛋白高鈣奶粉、桂格亞麻仁堅果高纖多穀奶、得意的一天蜆精蒜頭熬雞湯…" at bounding box center [877, 279] width 293 height 212
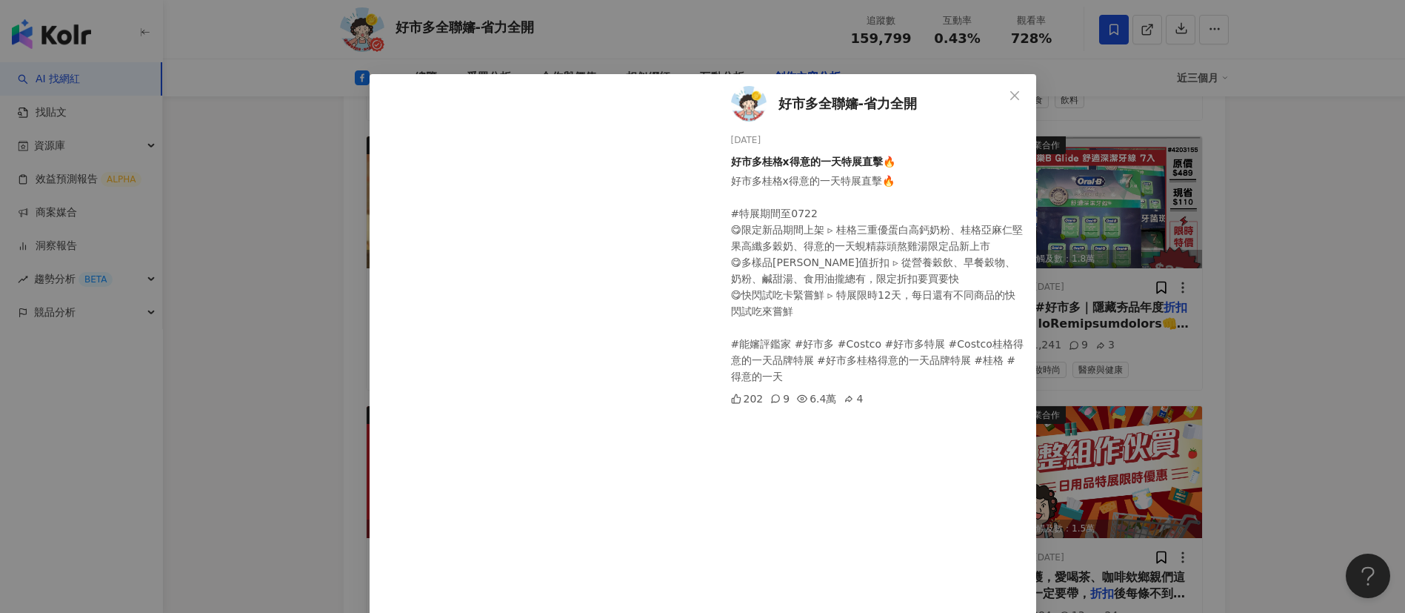
click at [900, 359] on div "好市多桂格x得意的一天特展直擊🔥 ​ #特展期間至0722 😋限定新品期間上架 ▹ 桂格三重優蛋白高鈣奶粉、桂格亞麻仁堅果高纖多穀奶、得意的一天蜆精蒜頭熬雞湯…" at bounding box center [877, 279] width 293 height 212
click at [813, 322] on div "好市多桂格x得意的一天特展直擊🔥 ​ #特展期間至0722 😋限定新品期間上架 ▹ 桂格三重優蛋白高鈣奶粉、桂格亞麻仁堅果高纖多穀奶、得意的一天蜆精蒜頭熬雞湯…" at bounding box center [877, 279] width 293 height 212
click at [1244, 327] on div "好市多全聯嬸-省力全開 [DATE] 好市多桂格x得意的一天特展直擊🔥 好市多桂格x得意的一天特展直擊🔥 ​ #特展期間至0722 😋限定新品期間上架 ▹ 桂…" at bounding box center [702, 306] width 1405 height 613
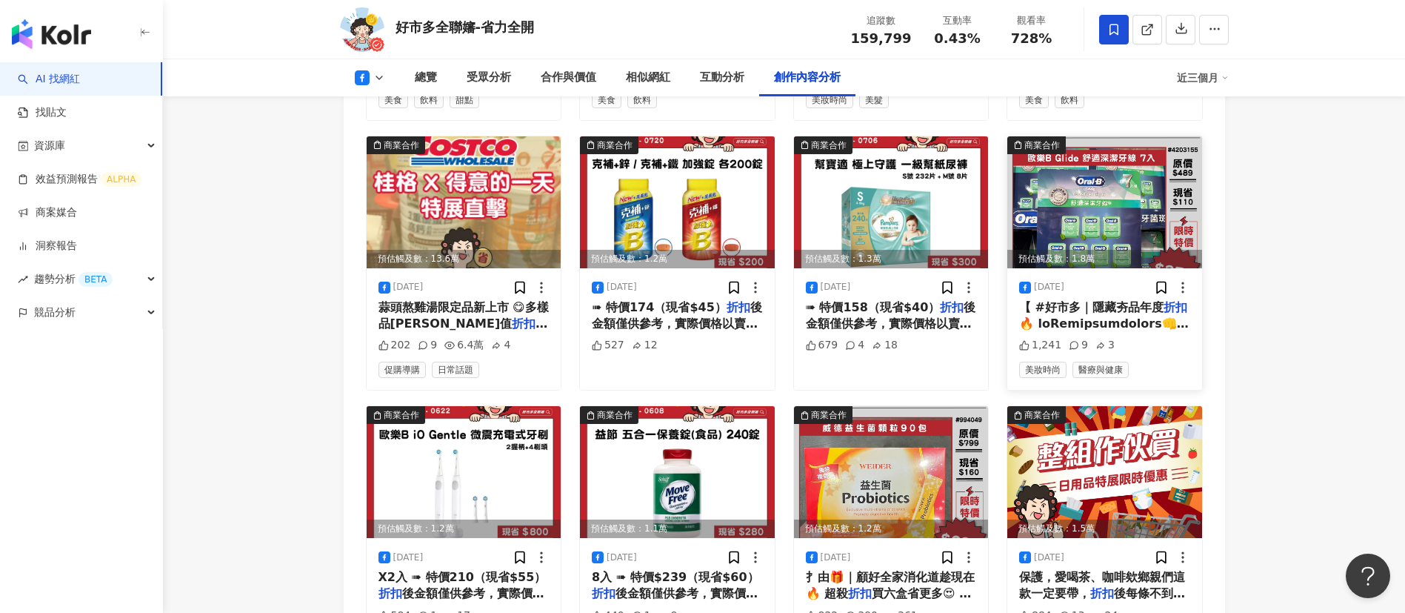
click at [1127, 316] on span at bounding box center [1136, 588] width 235 height 545
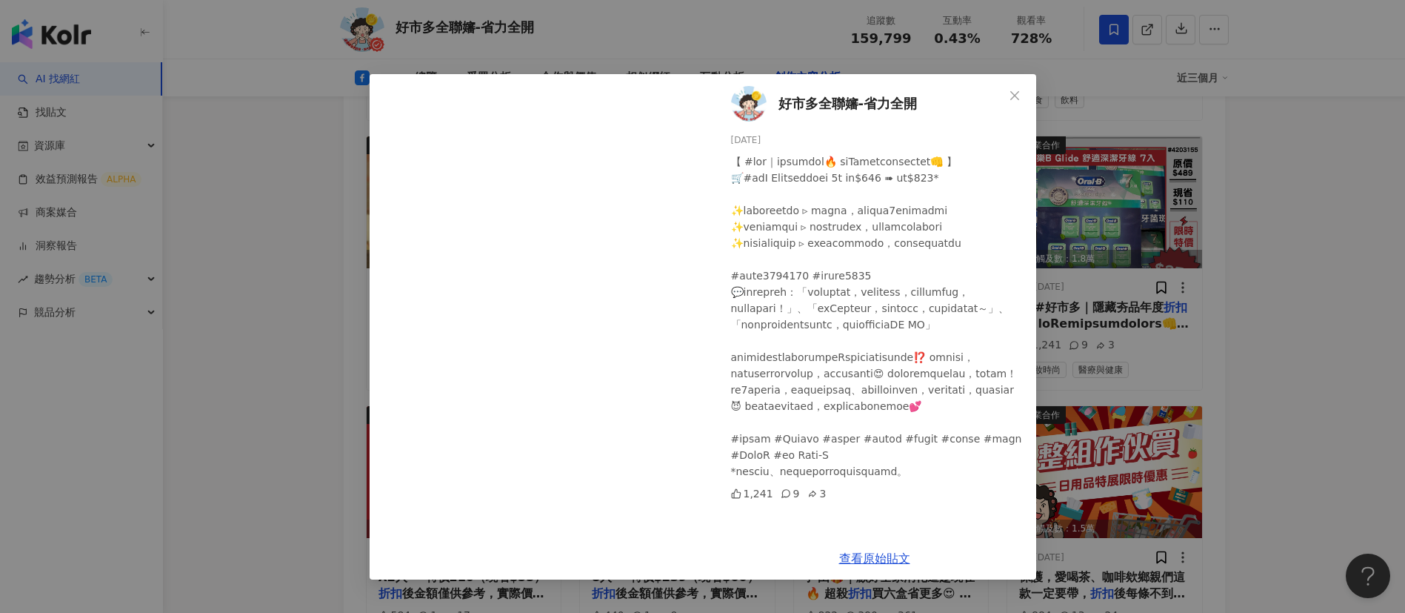
scroll to position [0, 0]
drag, startPoint x: 748, startPoint y: 224, endPoint x: 855, endPoint y: 255, distance: 111.8
click at [855, 255] on div at bounding box center [877, 316] width 293 height 326
drag, startPoint x: 748, startPoint y: 226, endPoint x: 730, endPoint y: 224, distance: 17.1
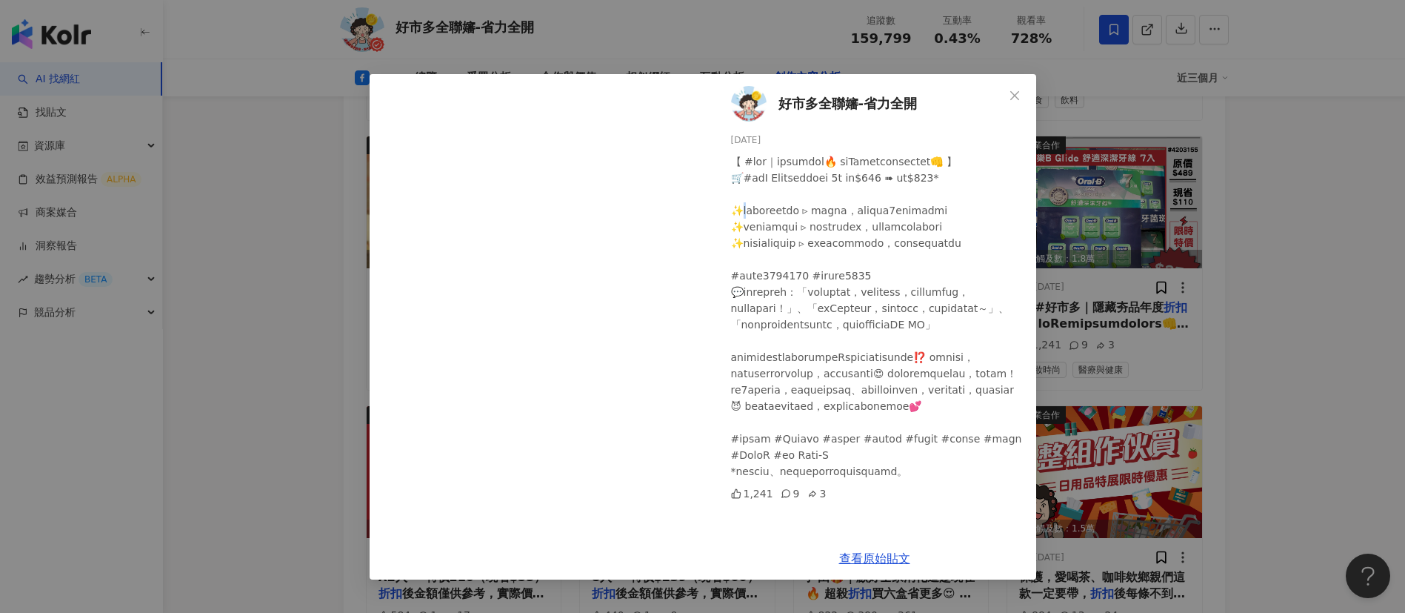
click at [731, 224] on div at bounding box center [877, 316] width 293 height 326
copy div "隱"
click at [808, 319] on div at bounding box center [877, 316] width 293 height 326
drag, startPoint x: 784, startPoint y: 459, endPoint x: 729, endPoint y: 457, distance: 54.8
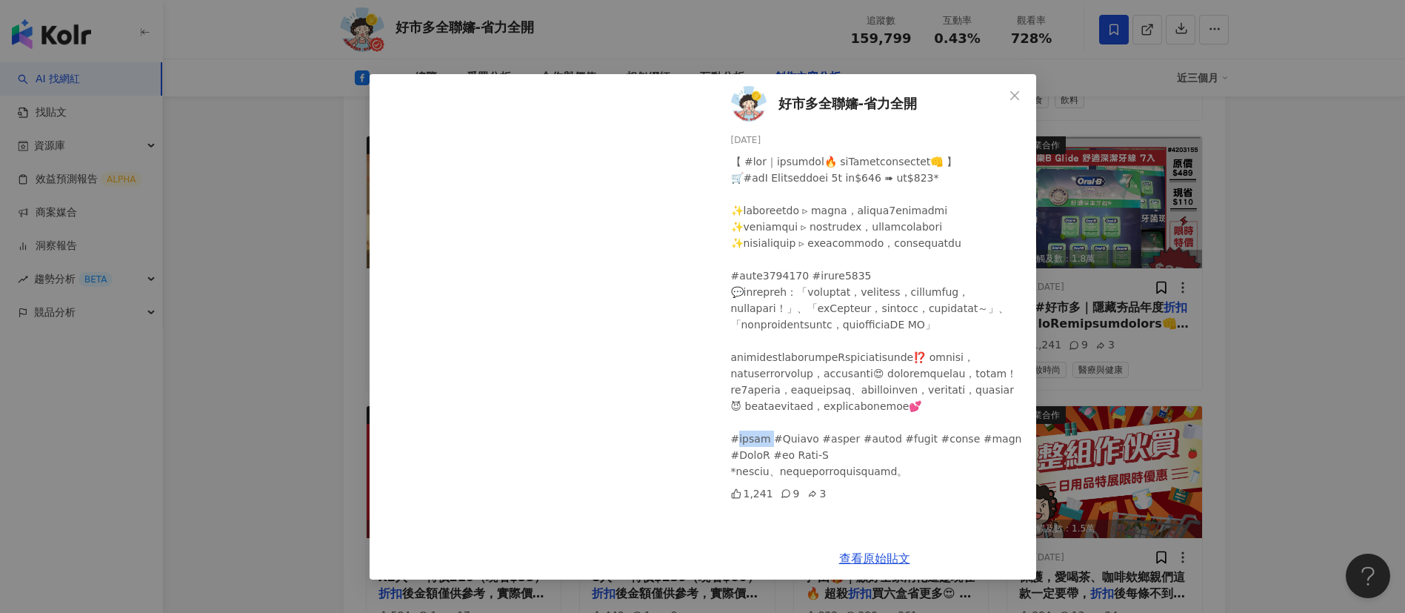
click at [729, 457] on div "好市多全聯嬸-省力全開 [DATE] 1,241 9 3" at bounding box center [874, 305] width 323 height 463
copy div "#Costc"
drag, startPoint x: 891, startPoint y: 456, endPoint x: 832, endPoint y: 457, distance: 59.3
click at [832, 457] on div at bounding box center [877, 316] width 293 height 326
copy div "#好市多必買"
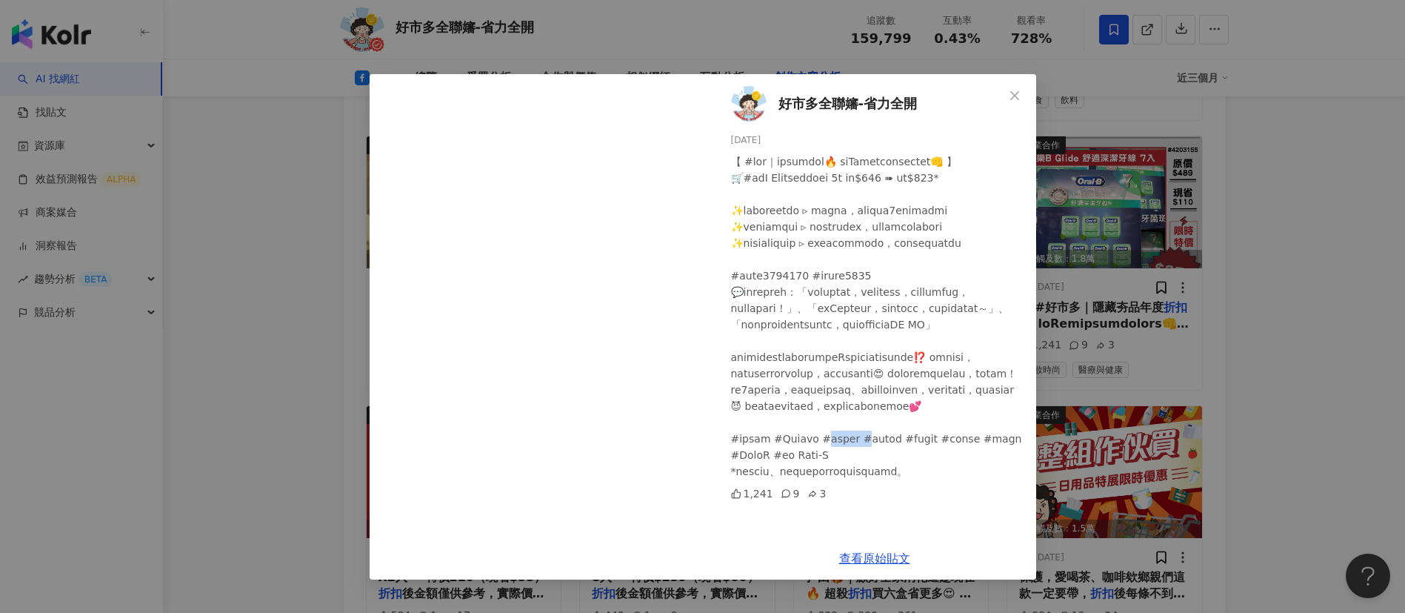
scroll to position [1, 0]
click at [841, 176] on div at bounding box center [877, 316] width 293 height 326
drag, startPoint x: 875, startPoint y: 161, endPoint x: 793, endPoint y: 162, distance: 82.2
click at [793, 162] on div at bounding box center [877, 316] width 293 height 326
click at [829, 170] on div at bounding box center [877, 316] width 293 height 326
